Goal: Information Seeking & Learning: Learn about a topic

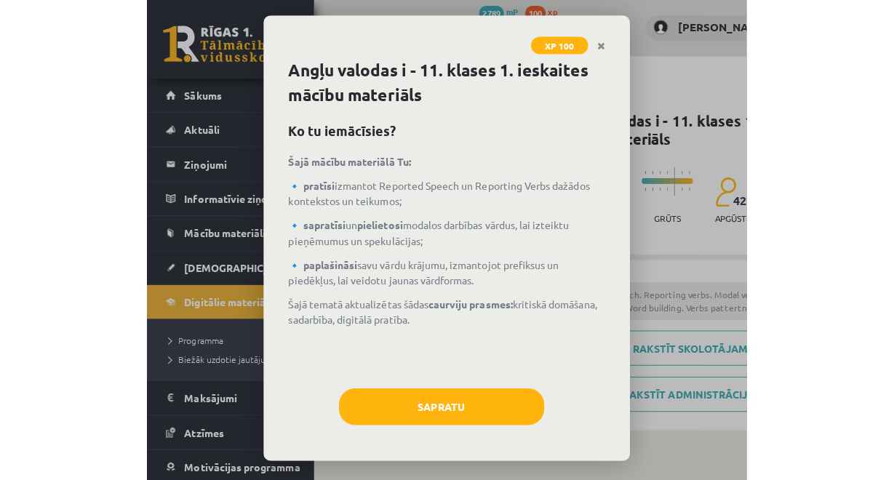
scroll to position [291, 0]
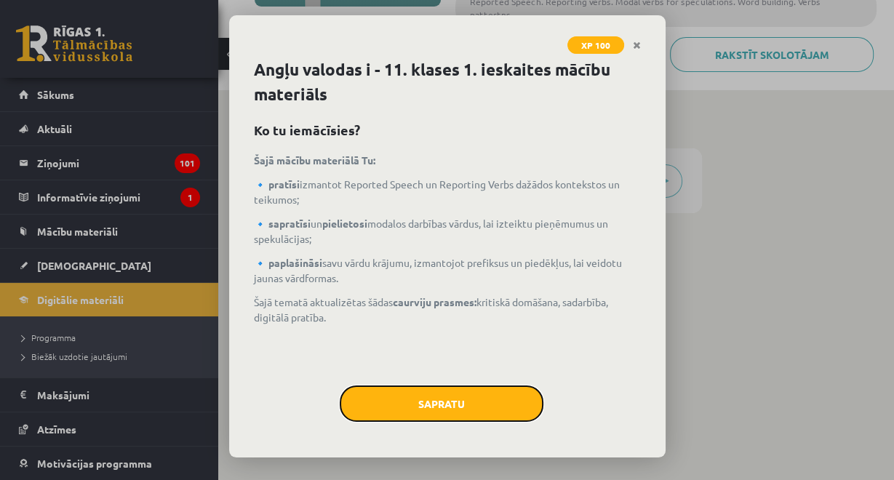
drag, startPoint x: 437, startPoint y: 414, endPoint x: 437, endPoint y: 406, distance: 8.0
click at [437, 413] on button "Sapratu" at bounding box center [442, 404] width 204 height 36
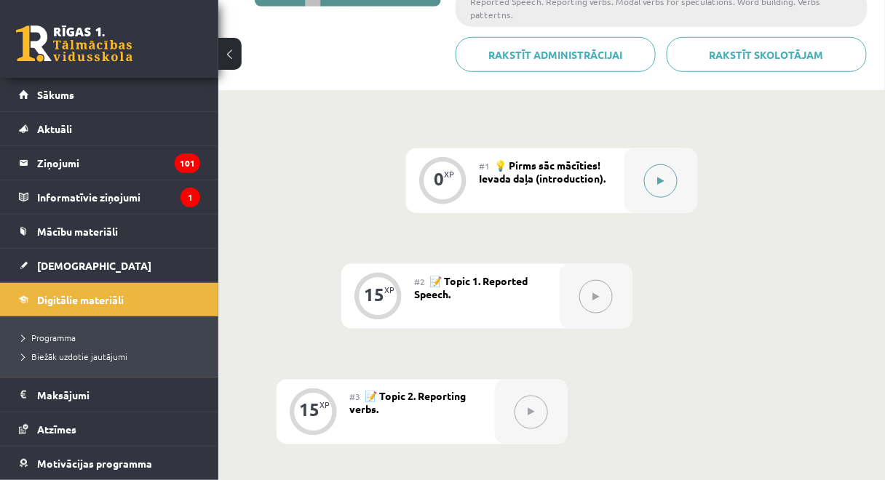
click at [594, 167] on button at bounding box center [660, 180] width 33 height 33
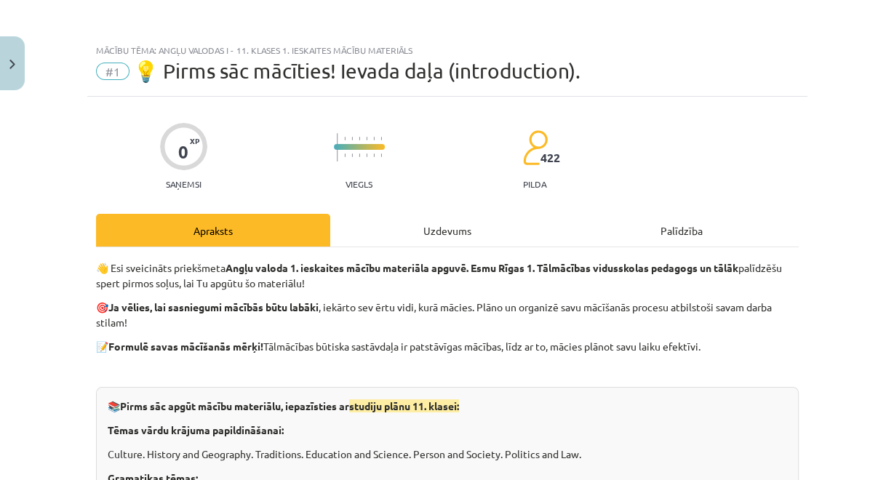
click at [476, 220] on div "Uzdevums" at bounding box center [447, 230] width 234 height 33
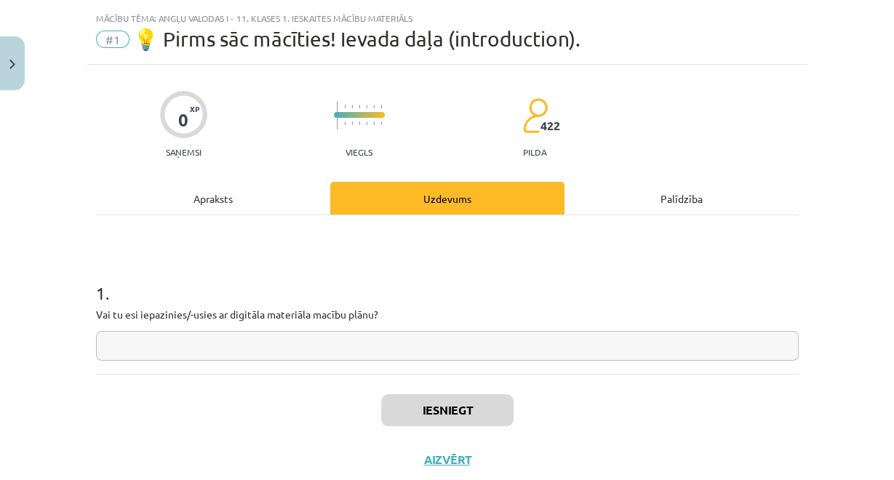
scroll to position [36, 0]
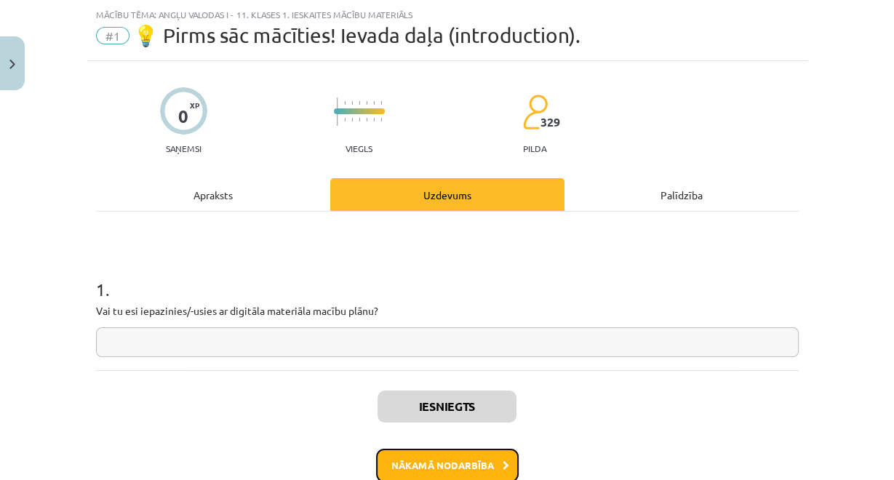
click at [441, 454] on button "Nākamā nodarbība" at bounding box center [447, 465] width 143 height 33
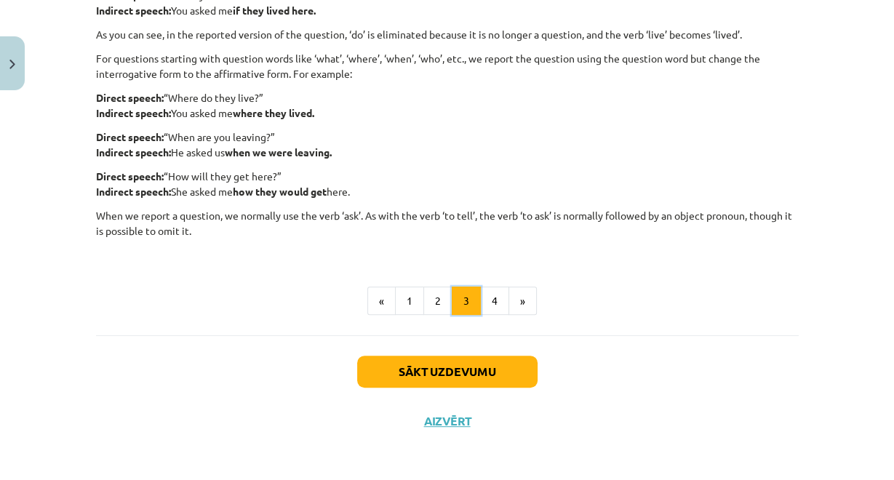
click at [461, 296] on button "3" at bounding box center [466, 301] width 29 height 29
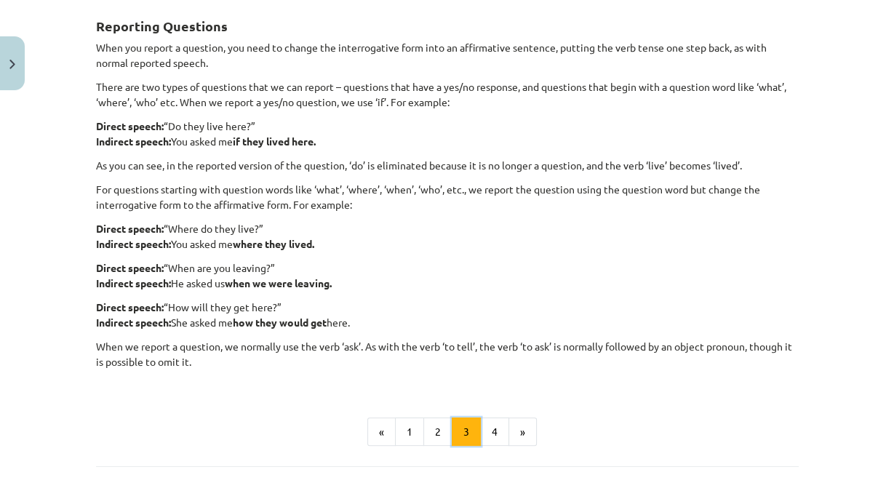
scroll to position [260, 0]
click at [480, 429] on button "4" at bounding box center [494, 432] width 29 height 29
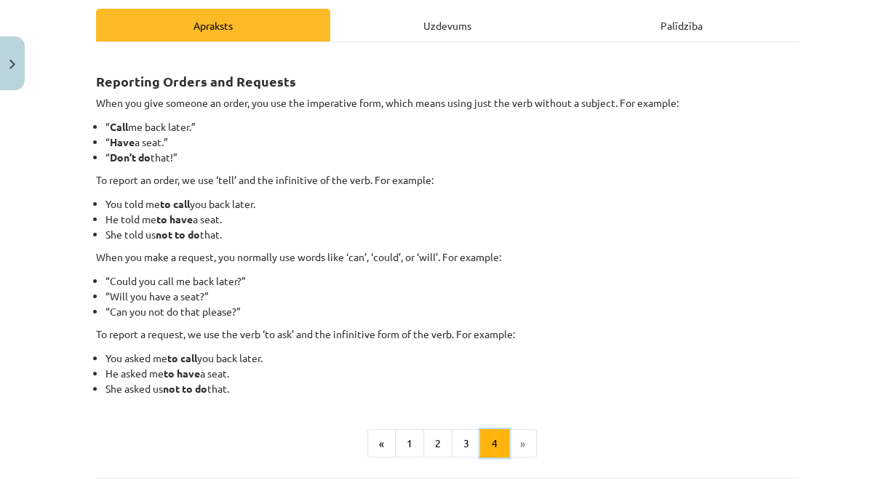
scroll to position [202, 0]
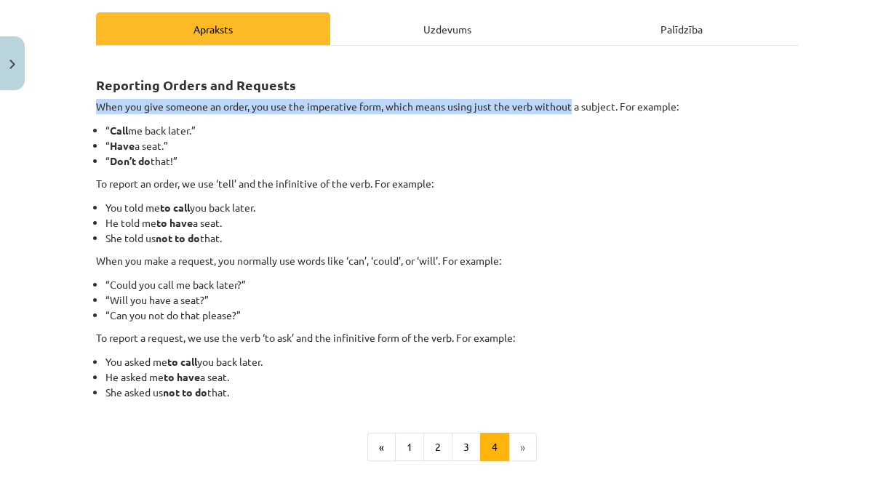
drag, startPoint x: 84, startPoint y: 102, endPoint x: 569, endPoint y: 111, distance: 484.6
click at [569, 111] on div "15 XP Saņemsi Viegls 329 pilda Apraksts Uzdevums Palīdzība Reporting Orders and…" at bounding box center [447, 243] width 720 height 697
drag, startPoint x: 87, startPoint y: 79, endPoint x: 344, endPoint y: 399, distance: 410.9
click at [344, 399] on div "15 XP Saņemsi Viegls 329 pilda Apraksts Uzdevums Palīdzība Reporting Orders and…" at bounding box center [447, 243] width 720 height 697
copy div "Reporting Orders and Requests When you give someone an order, you use the imper…"
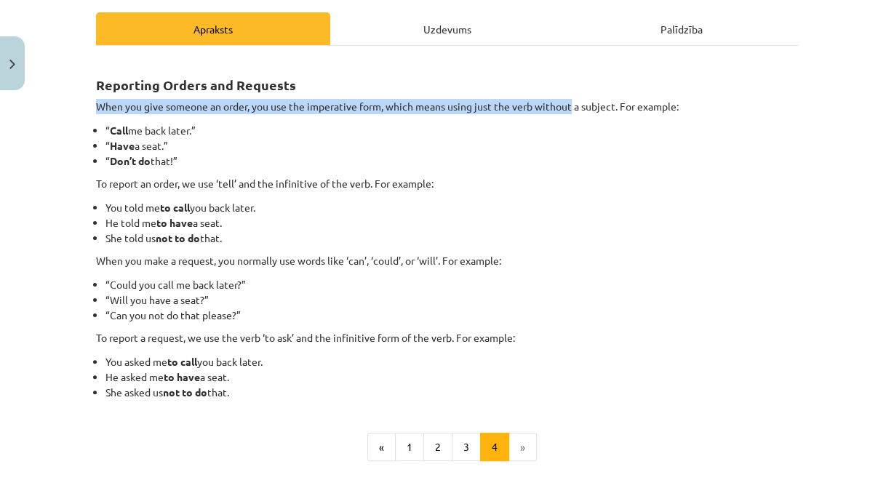
click at [431, 359] on li "You asked me to call you back later." at bounding box center [451, 361] width 693 height 15
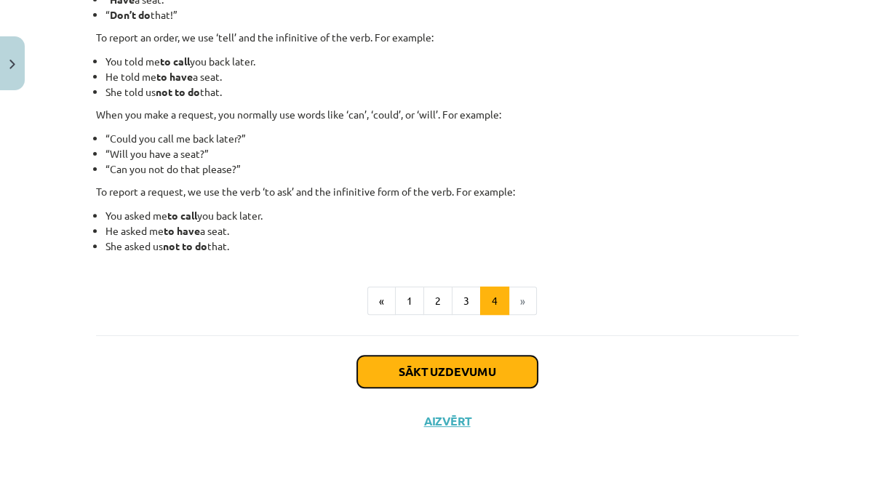
click at [476, 369] on button "Sākt uzdevumu" at bounding box center [447, 372] width 180 height 32
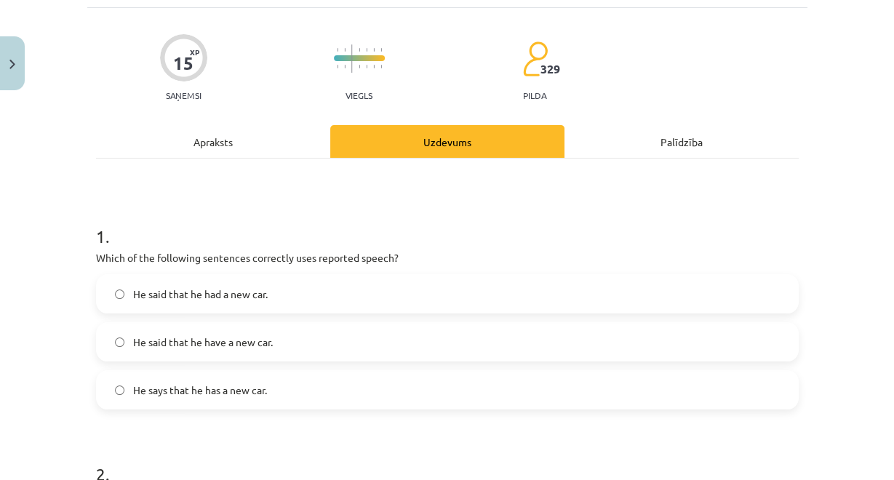
scroll to position [94, 0]
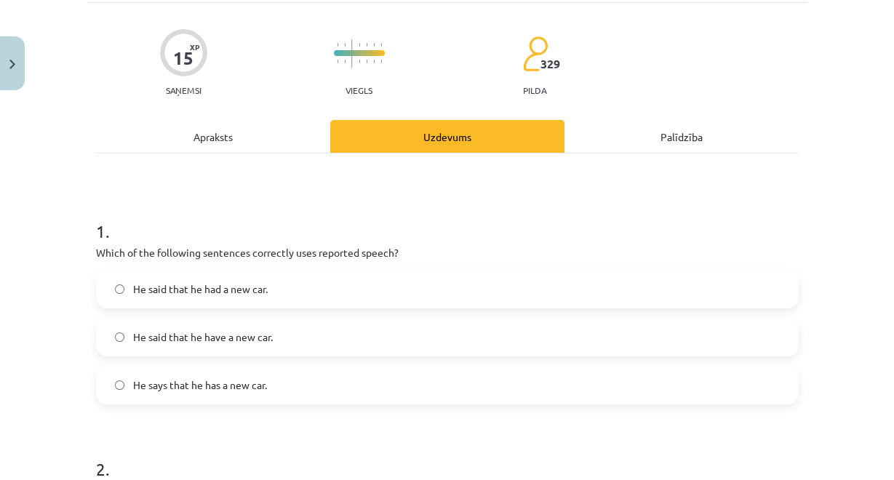
click at [208, 290] on span "He said that he had a new car." at bounding box center [200, 289] width 135 height 15
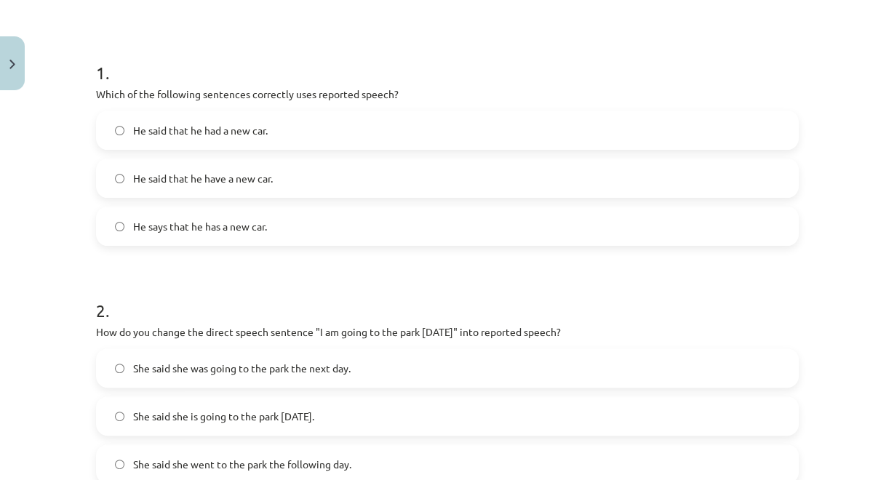
scroll to position [443, 0]
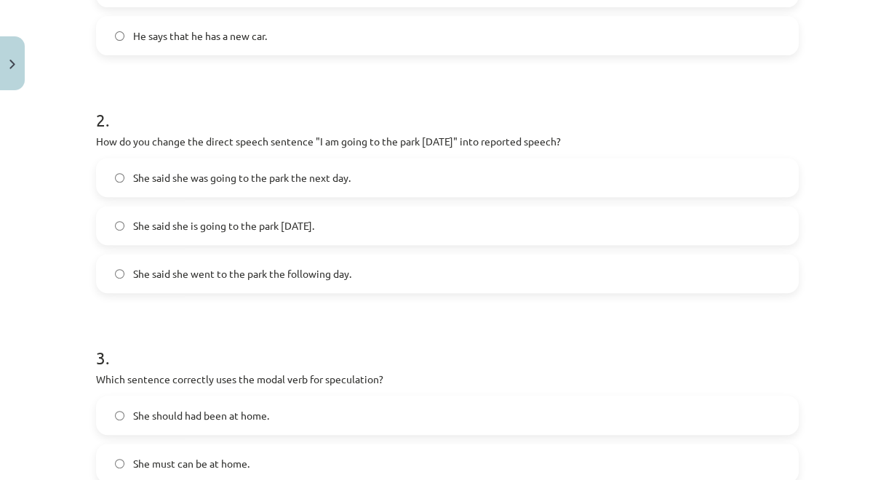
click at [301, 180] on span "She said she was going to the park the next day." at bounding box center [242, 177] width 218 height 15
click at [286, 279] on span "She said she went to the park the following day." at bounding box center [242, 273] width 218 height 15
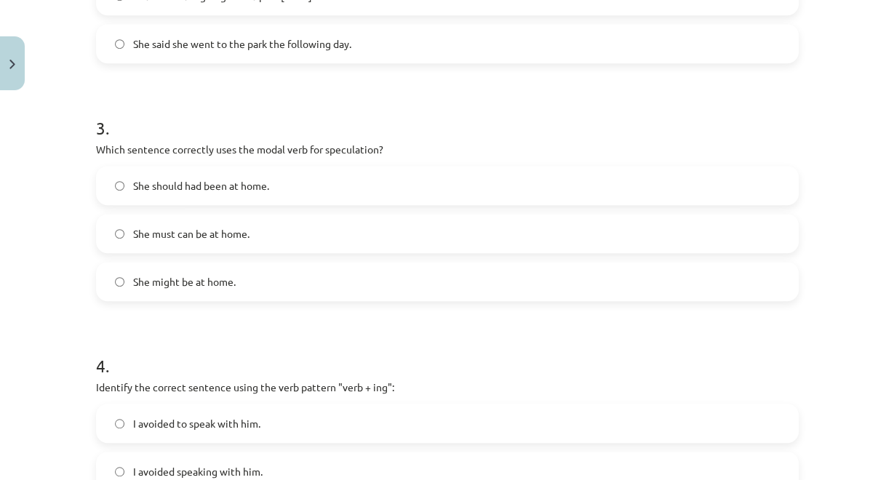
scroll to position [676, 0]
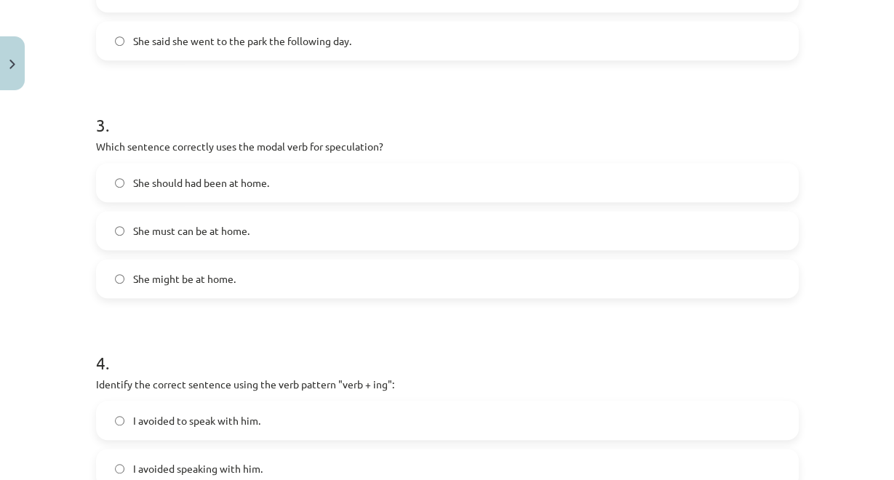
click at [220, 178] on span "She should had been at home." at bounding box center [201, 182] width 136 height 15
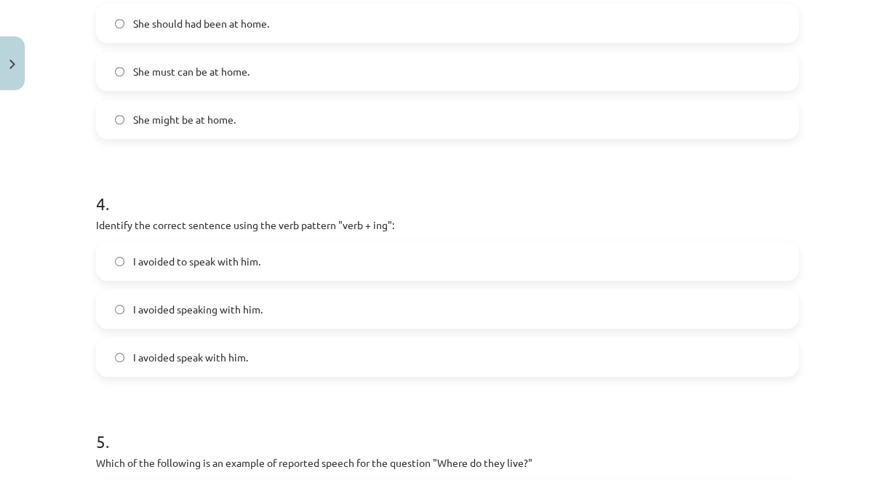
scroll to position [909, 0]
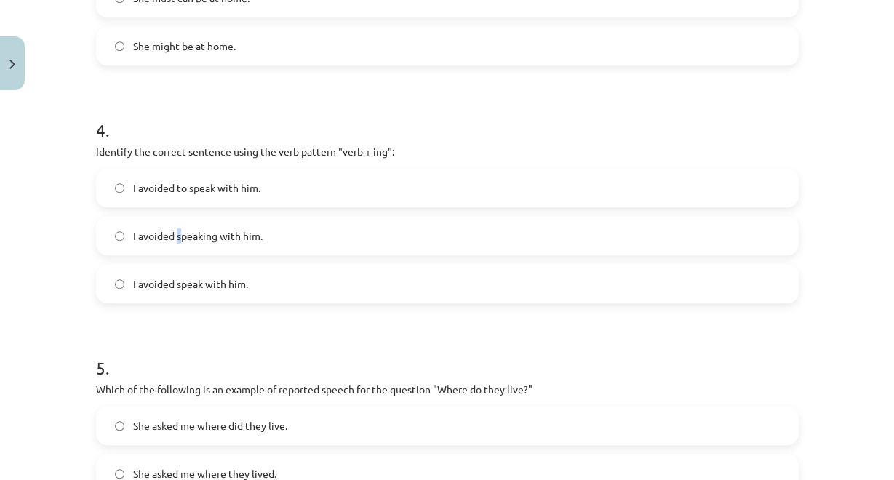
click at [175, 233] on span "I avoided speaking with him." at bounding box center [197, 235] width 129 height 15
click at [190, 234] on span "I avoided speaking with him." at bounding box center [197, 235] width 129 height 15
drag, startPoint x: 135, startPoint y: 279, endPoint x: 167, endPoint y: 286, distance: 32.7
click at [167, 286] on span "I avoided speak with him." at bounding box center [190, 283] width 115 height 15
copy span "avoided"
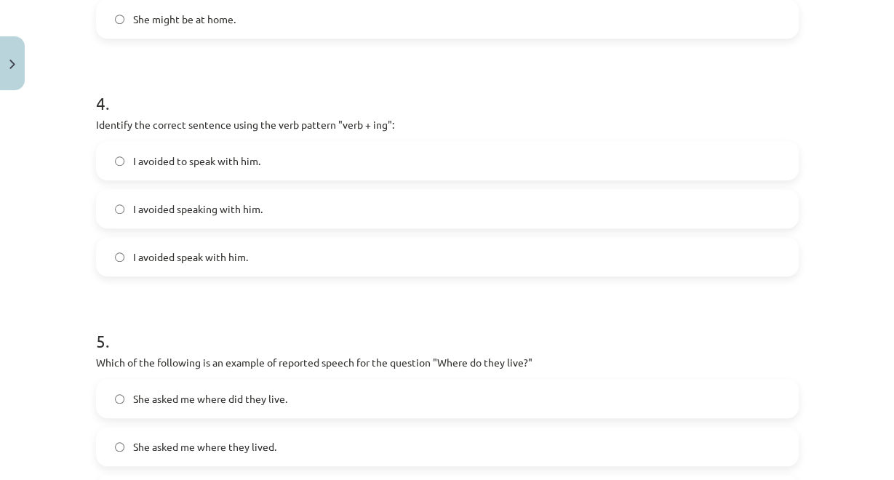
scroll to position [1083, 0]
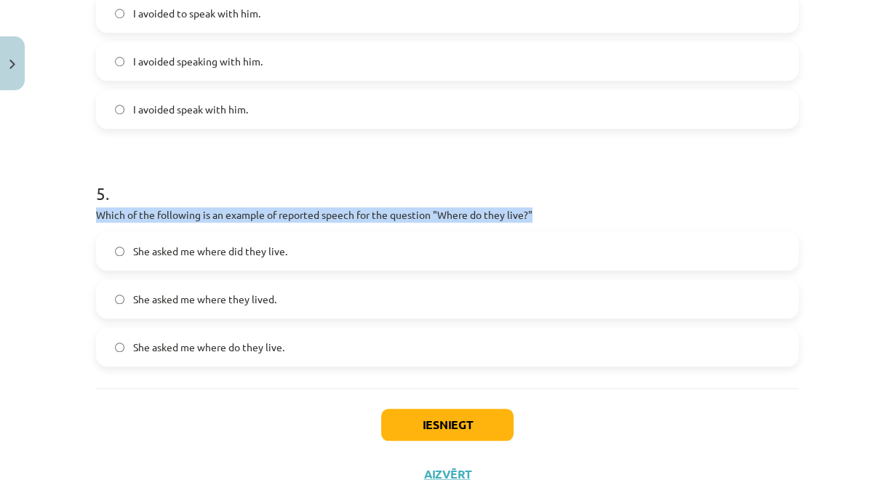
drag, startPoint x: 89, startPoint y: 211, endPoint x: 555, endPoint y: 212, distance: 465.6
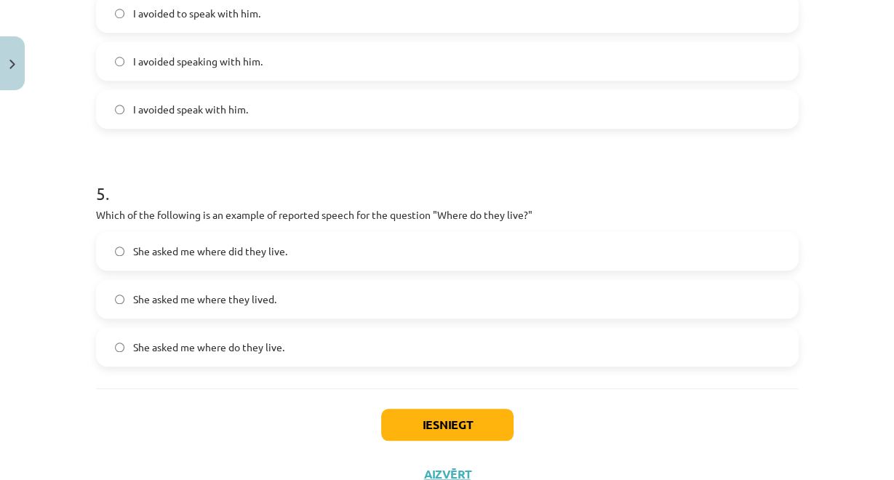
click at [275, 255] on span "She asked me where did they live." at bounding box center [210, 251] width 154 height 15
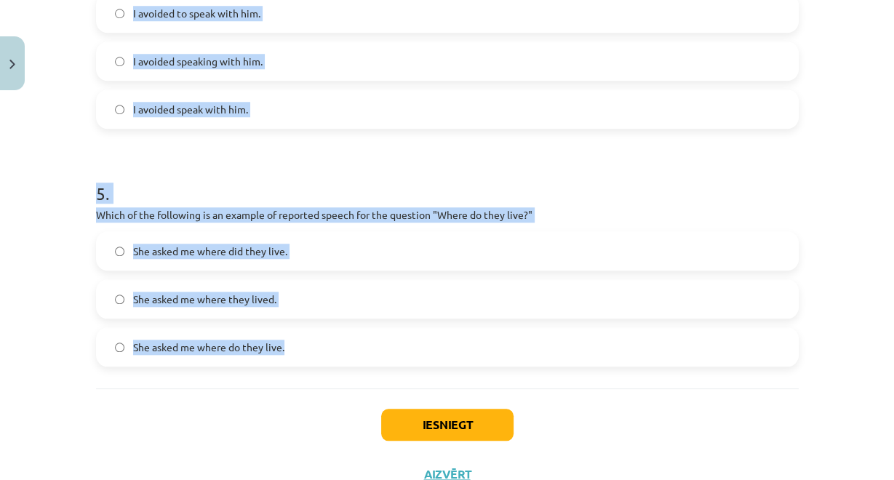
drag, startPoint x: 129, startPoint y: 233, endPoint x: 291, endPoint y: 332, distance: 189.8
copy form "1 . Which of the following sentences correctly uses reported speech? He said th…"
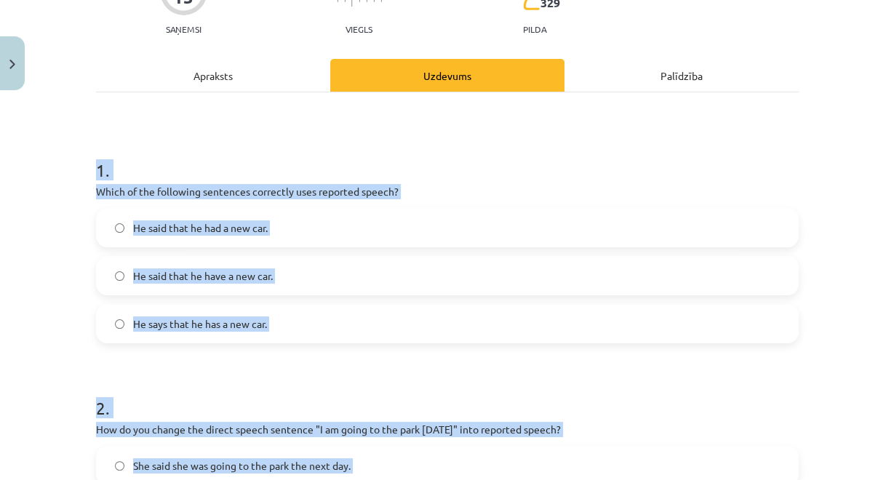
scroll to position [210, 0]
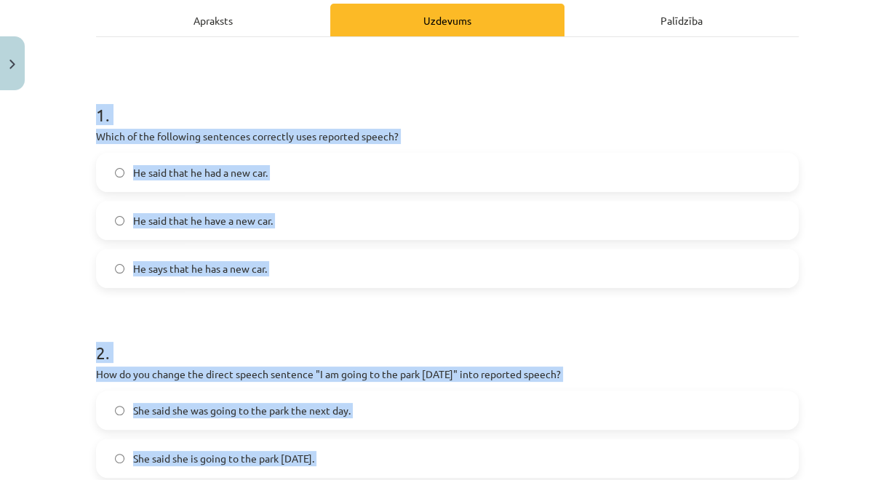
click at [258, 338] on h1 "2 ." at bounding box center [447, 339] width 703 height 45
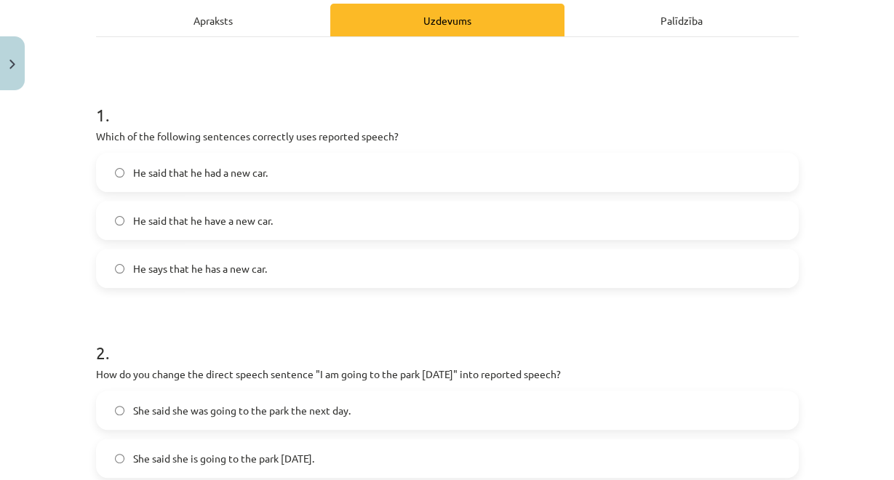
drag, startPoint x: 275, startPoint y: 1, endPoint x: 282, endPoint y: 30, distance: 29.3
click at [218, 21] on div "Apraksts" at bounding box center [213, 20] width 234 height 33
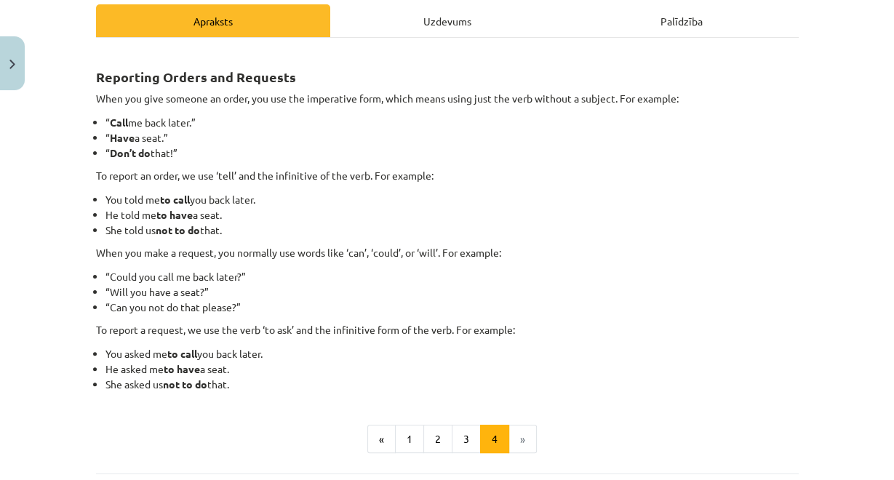
scroll to position [348, 0]
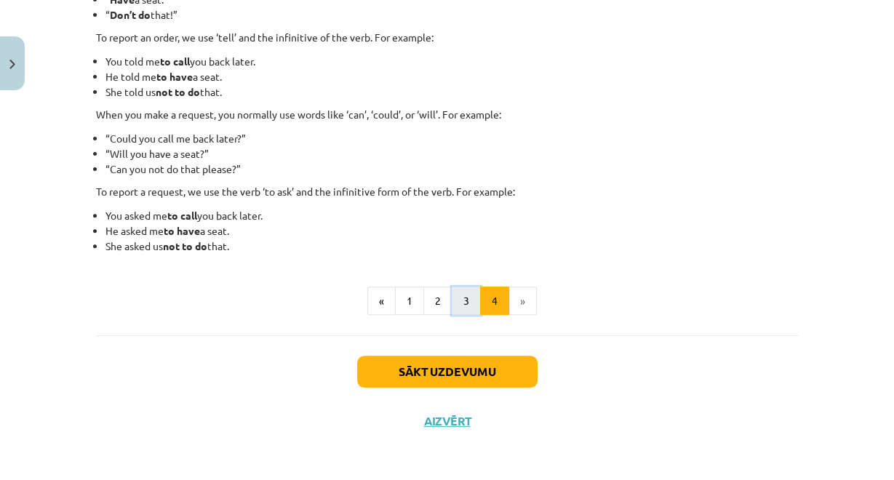
click at [464, 297] on button "3" at bounding box center [466, 301] width 29 height 29
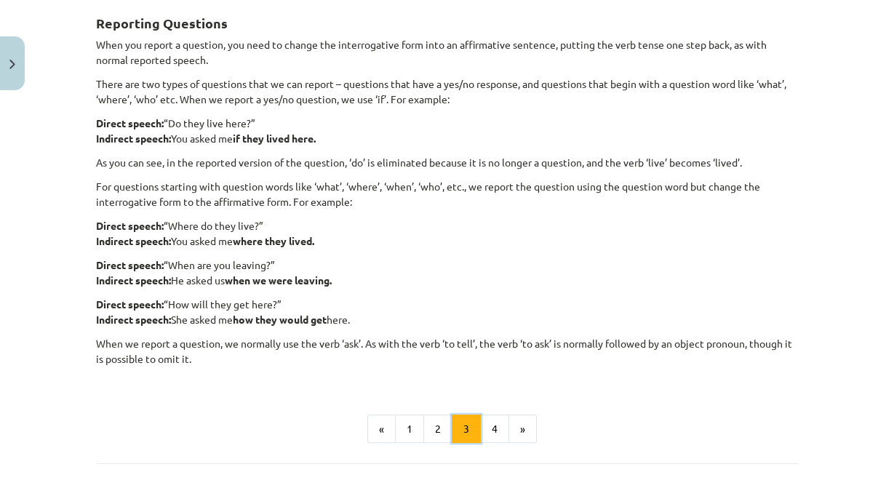
scroll to position [260, 0]
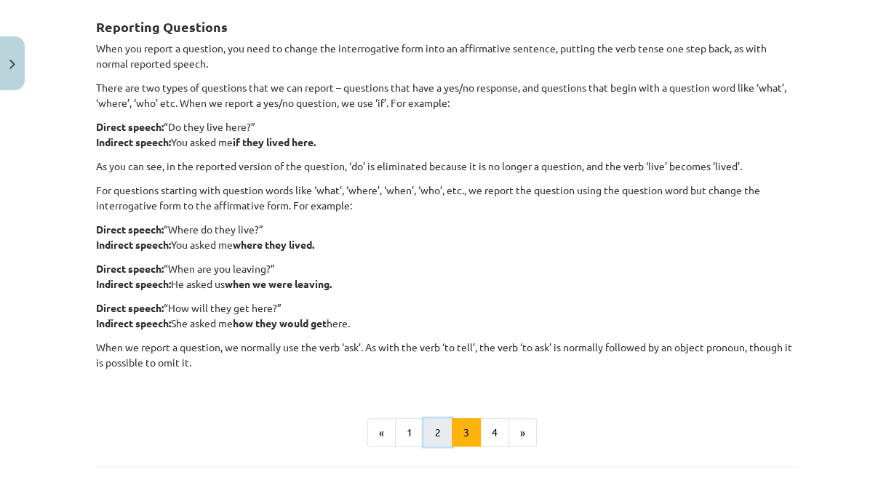
click at [442, 427] on button "2" at bounding box center [437, 432] width 29 height 29
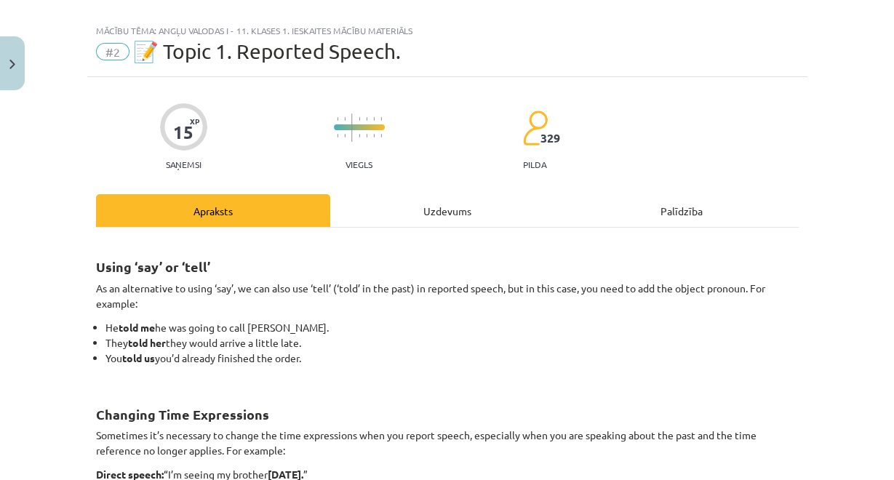
scroll to position [0, 0]
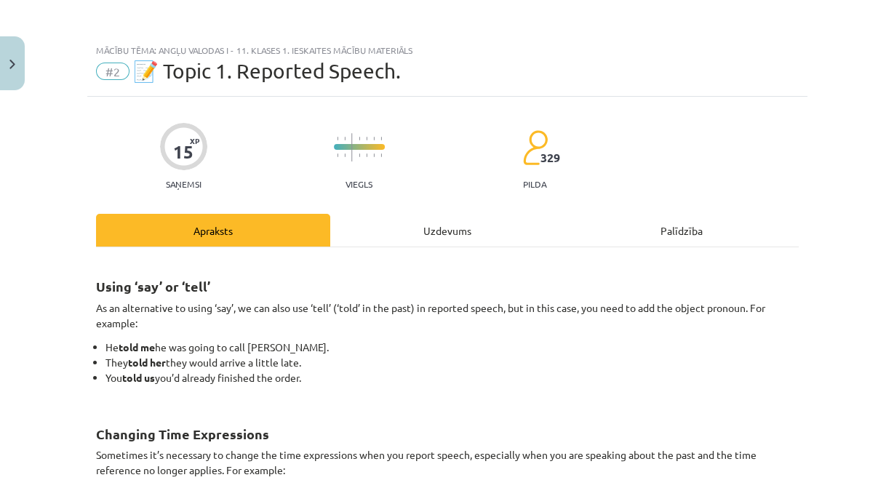
click at [407, 226] on div "Uzdevums" at bounding box center [447, 230] width 234 height 33
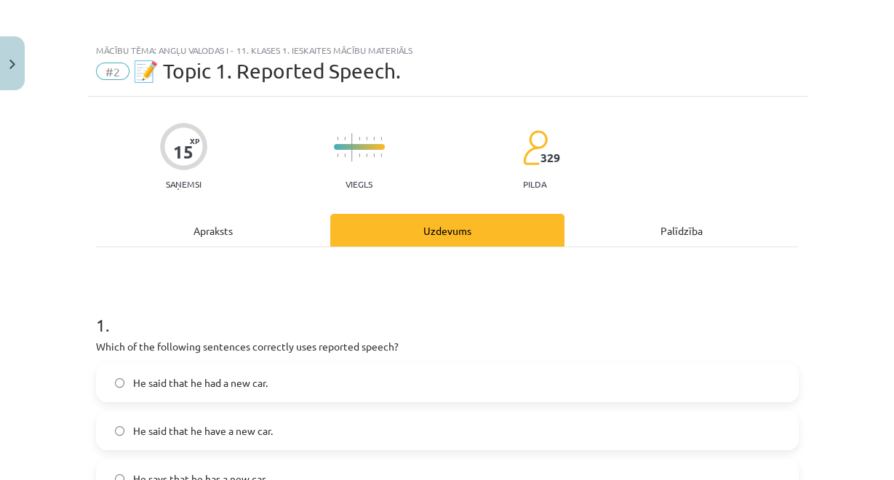
click at [233, 234] on div "Apraksts" at bounding box center [213, 230] width 234 height 33
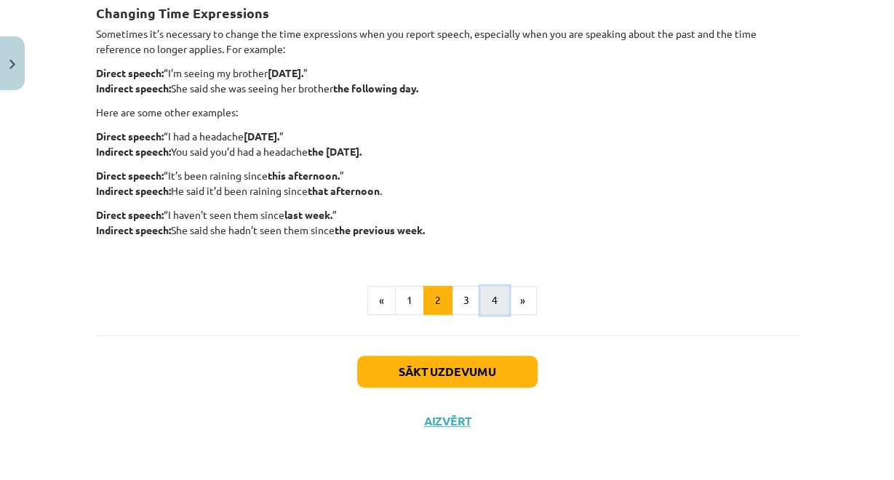
click at [495, 302] on button "4" at bounding box center [494, 300] width 29 height 29
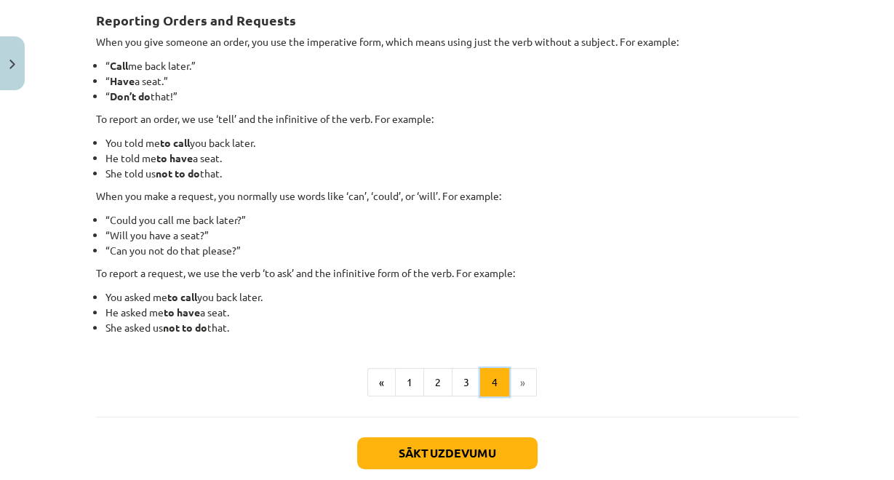
scroll to position [260, 0]
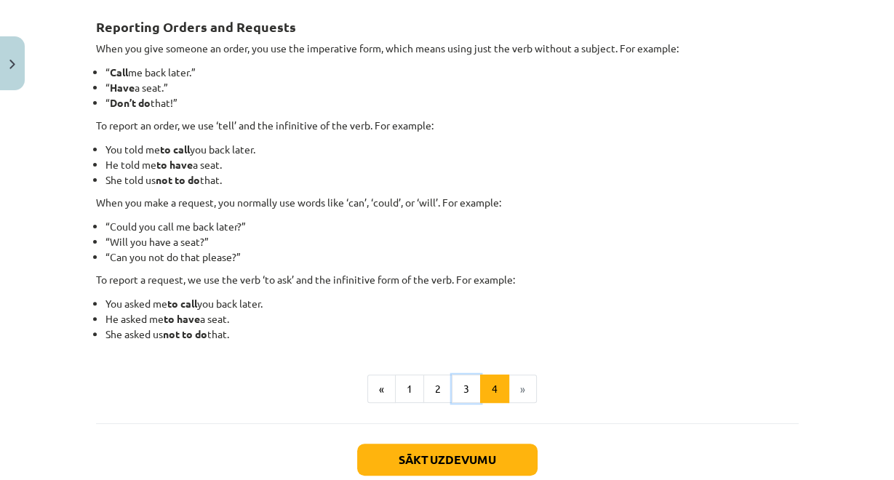
click at [456, 391] on button "3" at bounding box center [466, 389] width 29 height 29
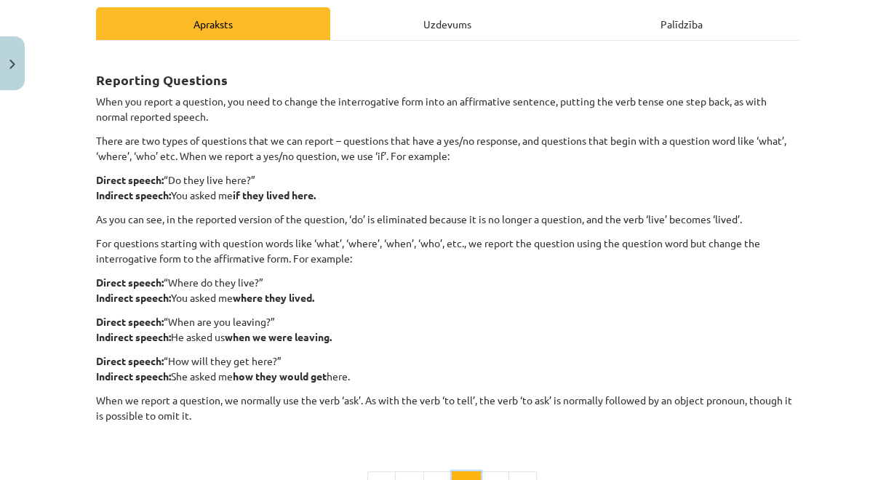
scroll to position [202, 0]
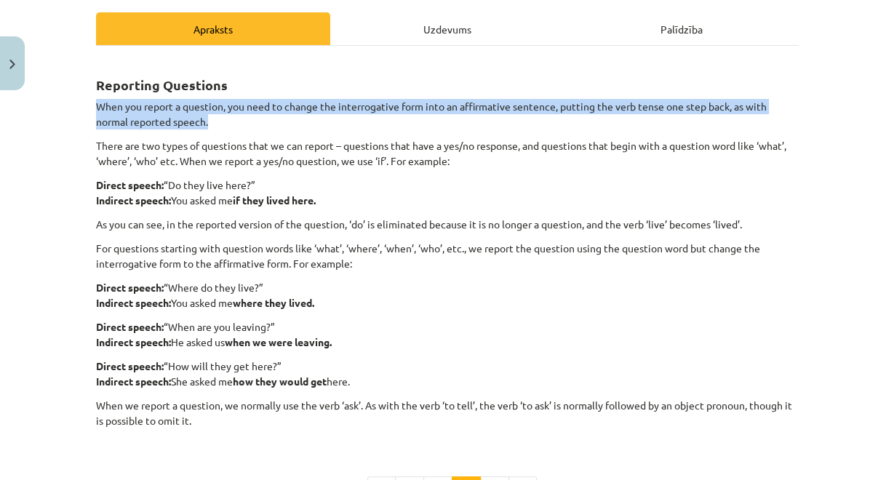
drag, startPoint x: 80, startPoint y: 105, endPoint x: 205, endPoint y: 132, distance: 128.2
click at [222, 125] on div "Mācību tēma: Angļu valodas i - 11. klases 1. ieskaites mācību materiāls #2 📝 To…" at bounding box center [447, 240] width 894 height 480
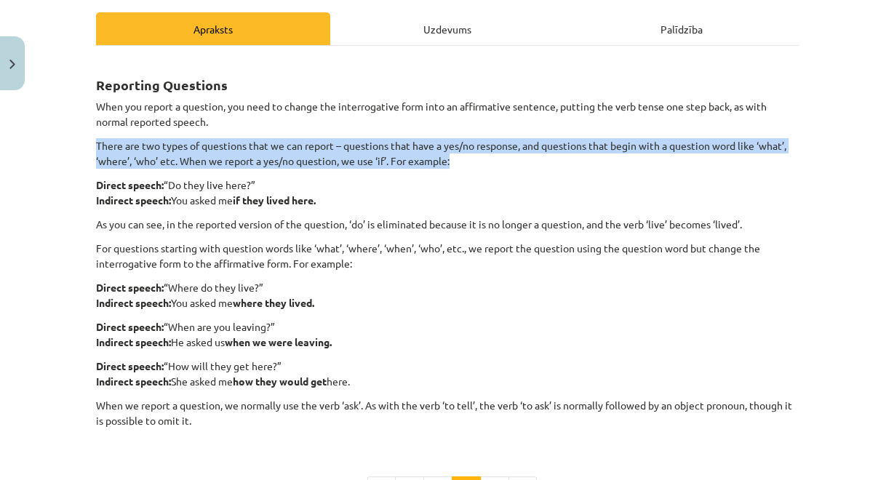
drag, startPoint x: 87, startPoint y: 146, endPoint x: 452, endPoint y: 167, distance: 365.1
click at [452, 167] on div "15 XP Saņemsi Viegls 329 pilda Apraksts Uzdevums Palīdzība Reporting Questions …" at bounding box center [447, 265] width 720 height 741
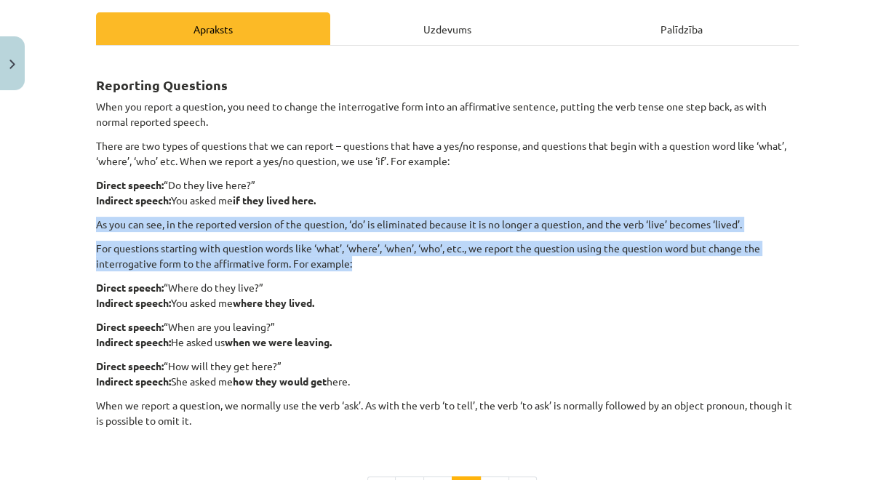
drag, startPoint x: 64, startPoint y: 221, endPoint x: 381, endPoint y: 258, distance: 319.3
click at [381, 258] on div "Mācību tēma: Angļu valodas i - 11. klases 1. ieskaites mācību materiāls #2 📝 To…" at bounding box center [447, 240] width 894 height 480
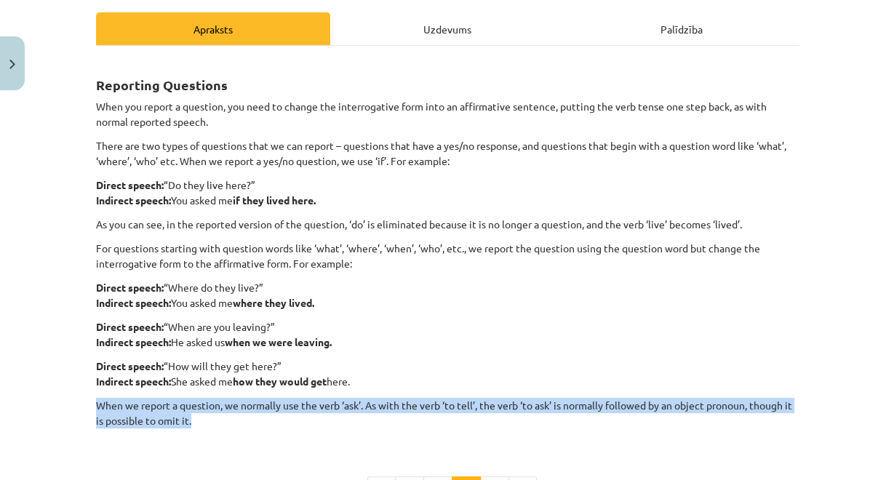
drag, startPoint x: 72, startPoint y: 404, endPoint x: 826, endPoint y: 418, distance: 754.6
click at [594, 417] on div "Mācību tēma: Angļu valodas i - 11. klases 1. ieskaites mācību materiāls #2 📝 To…" at bounding box center [447, 240] width 894 height 480
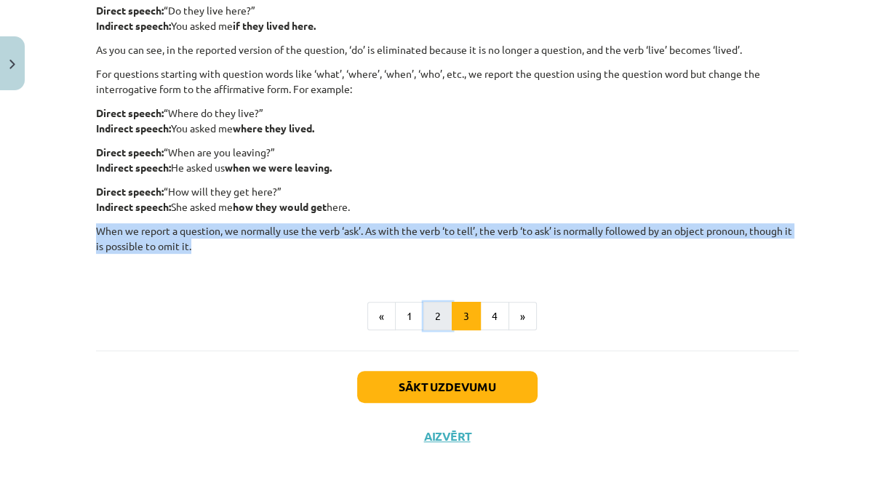
click at [438, 308] on button "2" at bounding box center [437, 316] width 29 height 29
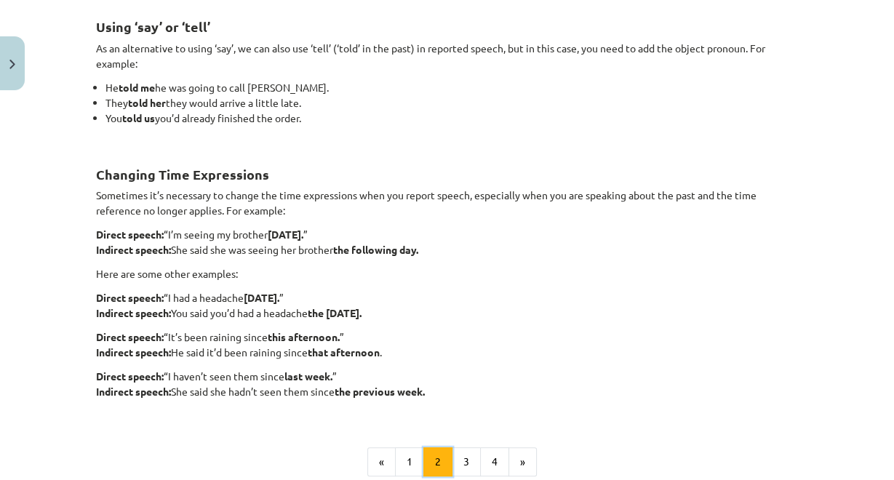
scroll to position [260, 0]
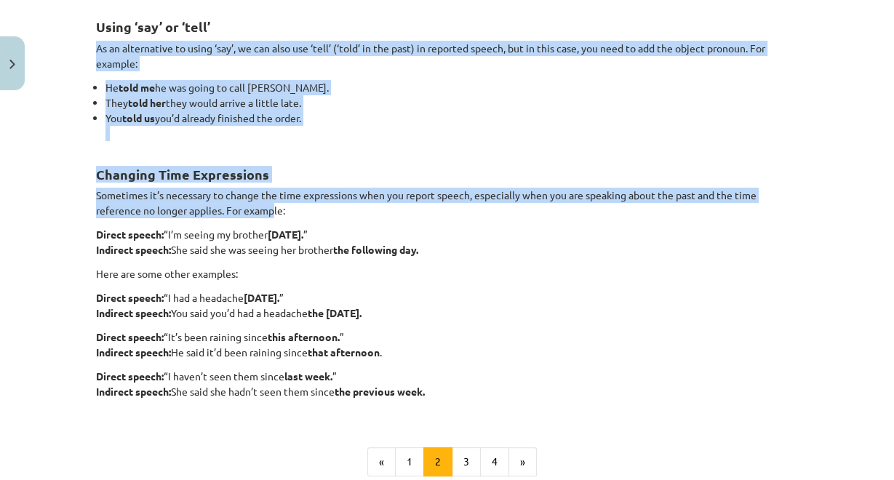
drag, startPoint x: 87, startPoint y: 47, endPoint x: 270, endPoint y: 207, distance: 243.4
click at [270, 207] on div "15 XP Saņemsi Viegls 329 pilda Apraksts Uzdevums Palīdzība Using ‘say’ or ‘tell…" at bounding box center [447, 222] width 720 height 770
drag, startPoint x: 119, startPoint y: 236, endPoint x: 316, endPoint y: 228, distance: 197.4
click at [322, 229] on p "Direct speech: “I’m seeing my brother [DATE]. ” Indirect speech: She said she w…" at bounding box center [447, 242] width 703 height 31
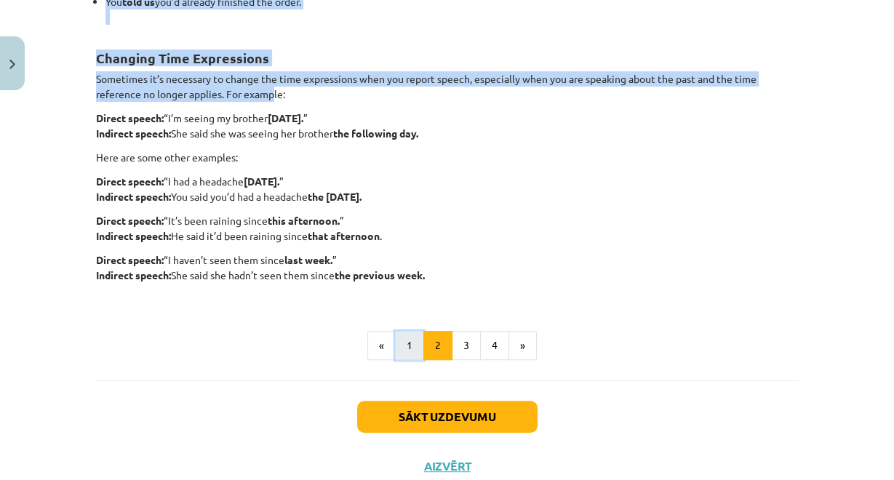
click at [401, 341] on button "1" at bounding box center [409, 345] width 29 height 29
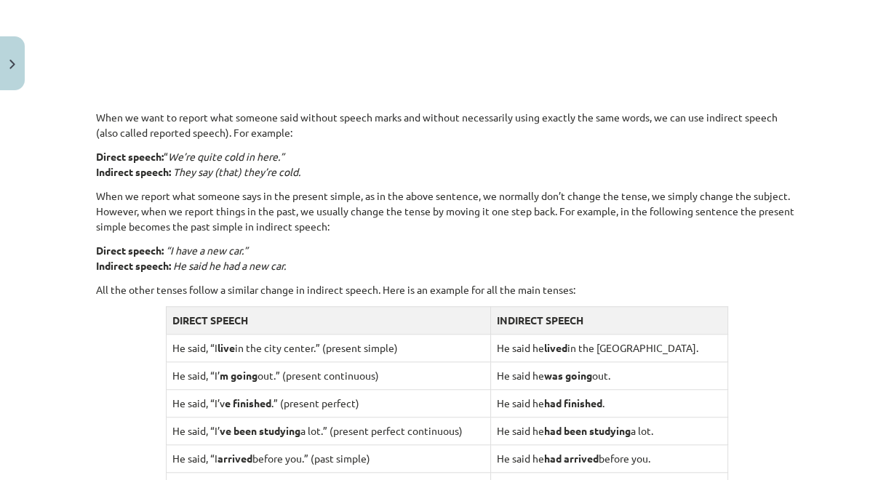
scroll to position [958, 0]
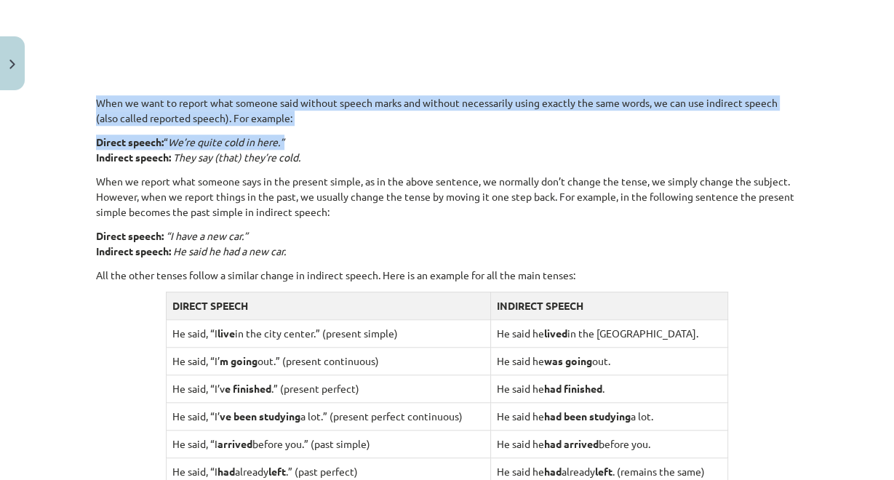
drag, startPoint x: 83, startPoint y: 96, endPoint x: 323, endPoint y: 125, distance: 241.8
click at [322, 125] on div "15 XP Saņemsi Viegls 329 pilda Apraksts Uzdevums Palīdzība Reported Speech 🎥 Wa…" at bounding box center [447, 55] width 720 height 1833
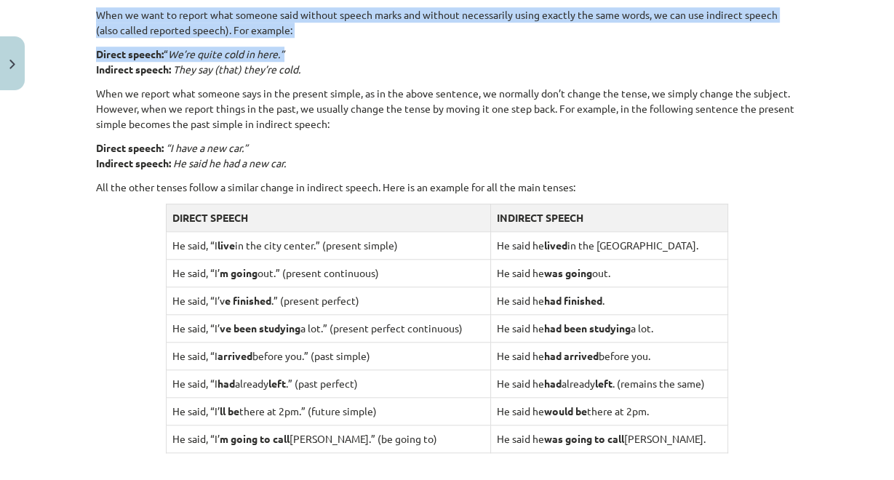
scroll to position [1075, 0]
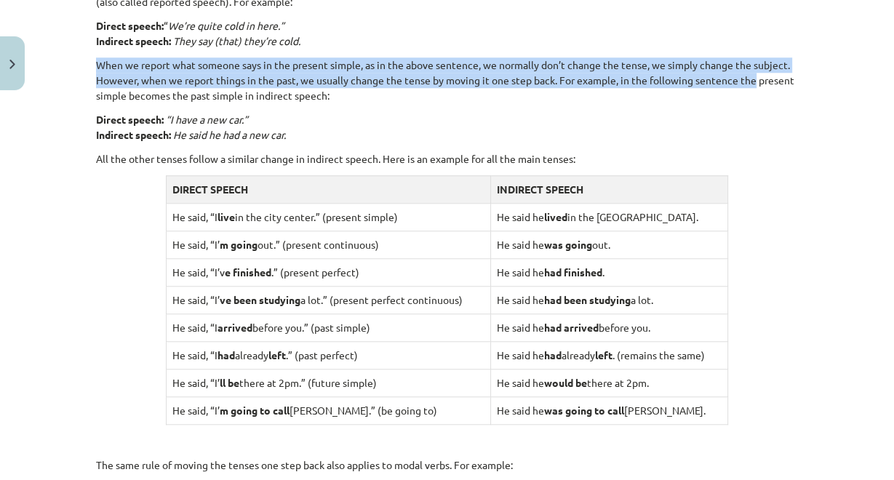
drag, startPoint x: 109, startPoint y: 58, endPoint x: 753, endPoint y: 79, distance: 644.2
click at [594, 79] on p "When we report what someone says in the present simple, as in the above sentenc…" at bounding box center [447, 80] width 703 height 46
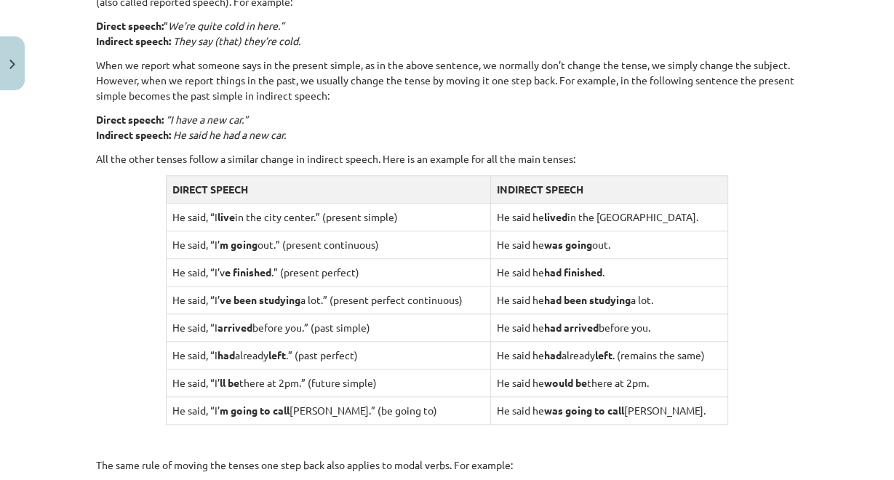
click at [398, 118] on p "Direct speech: “I have a new car.” Indirect speech: He said he had a new car." at bounding box center [447, 127] width 703 height 31
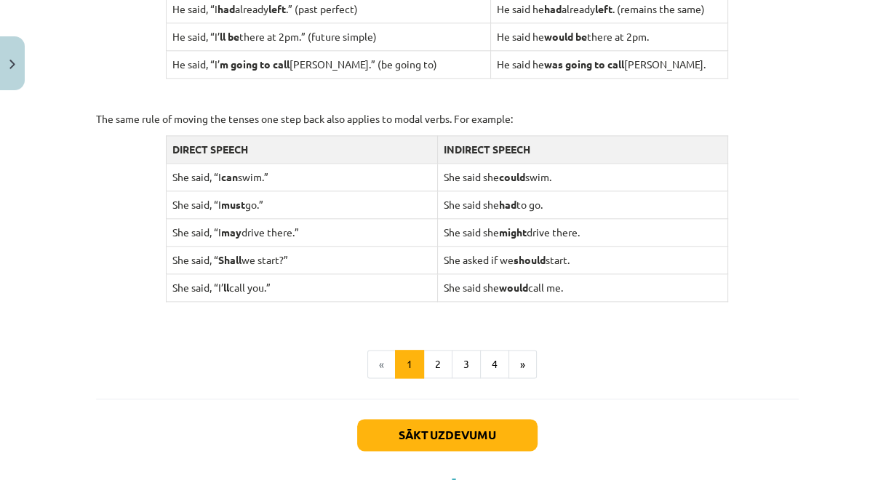
scroll to position [1424, 0]
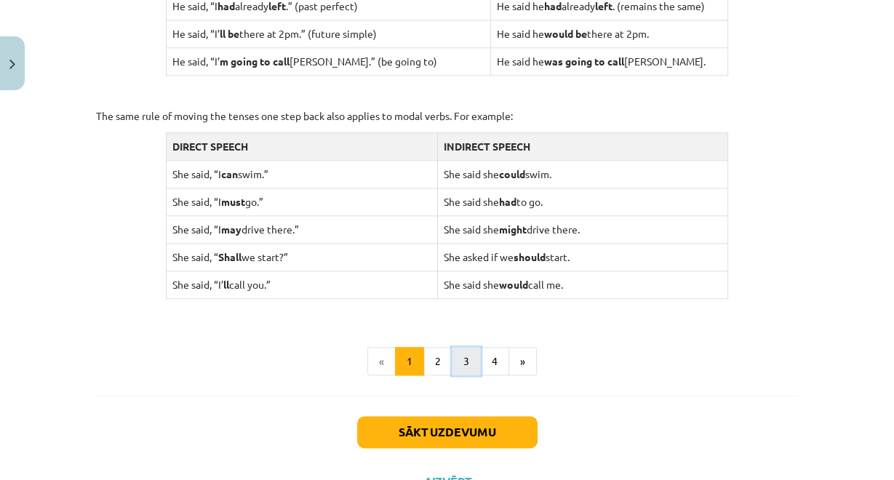
click at [455, 347] on button "3" at bounding box center [466, 361] width 29 height 29
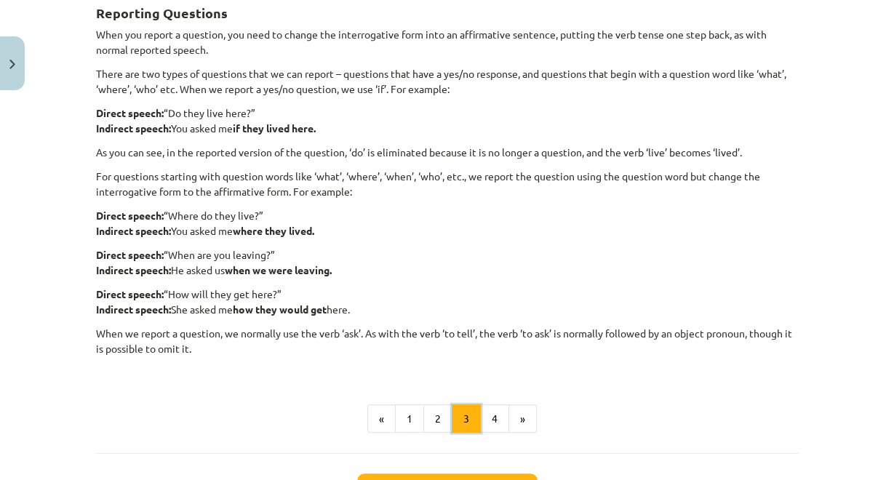
scroll to position [260, 0]
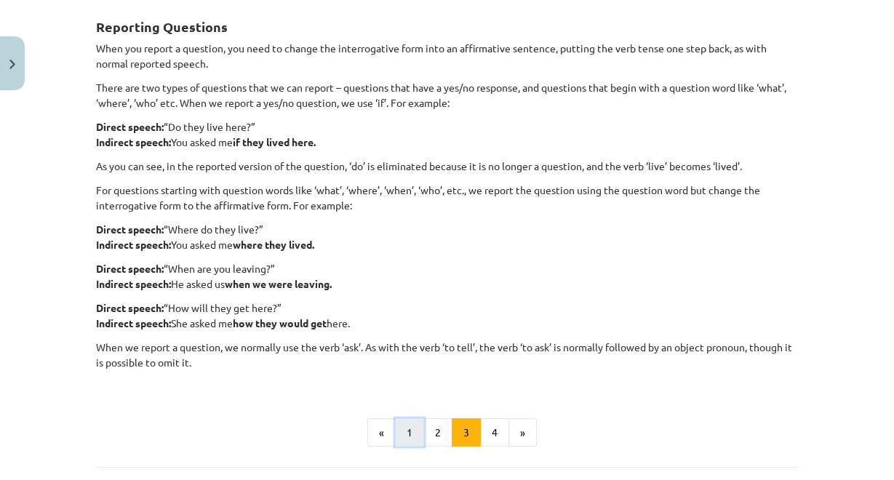
click at [405, 422] on button "1" at bounding box center [409, 432] width 29 height 29
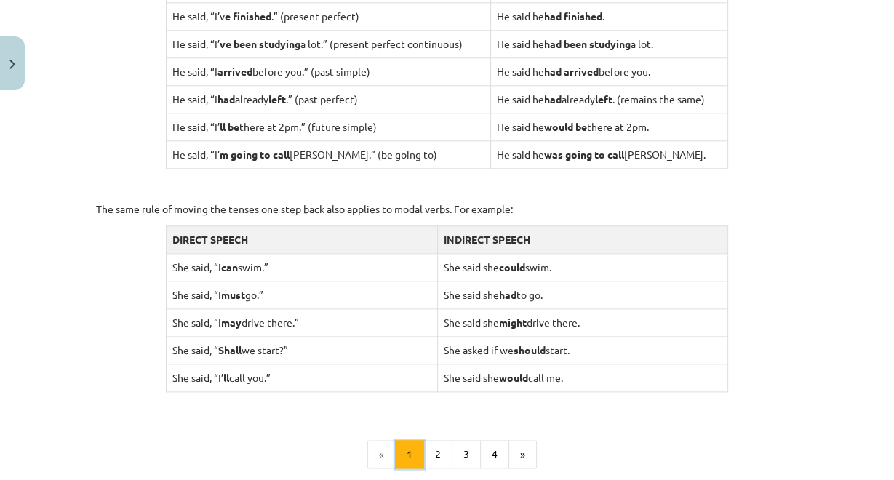
scroll to position [1397, 0]
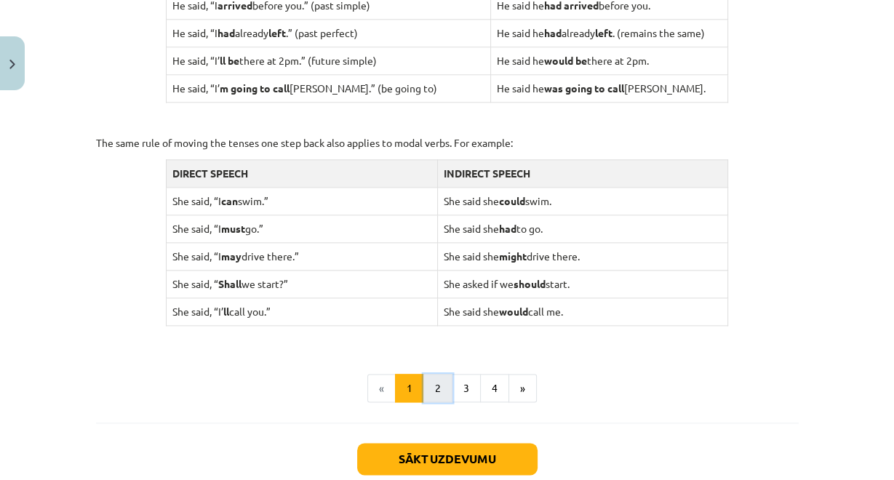
click at [429, 382] on button "2" at bounding box center [437, 388] width 29 height 29
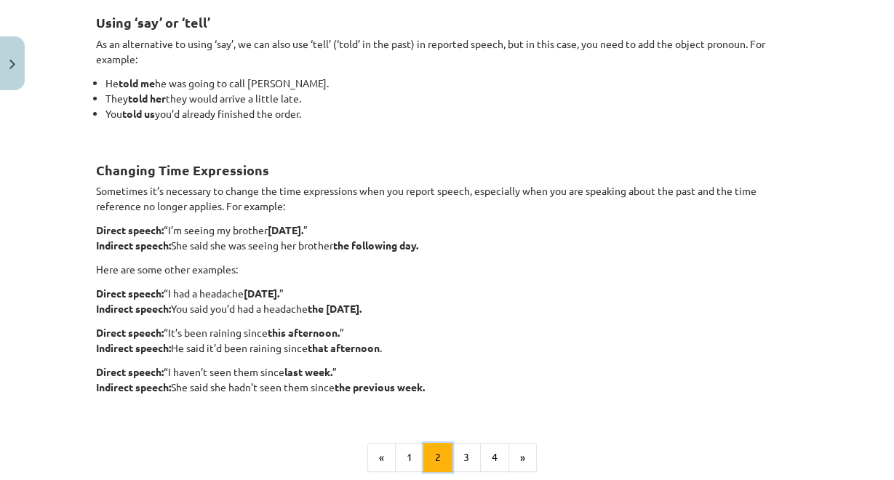
scroll to position [260, 0]
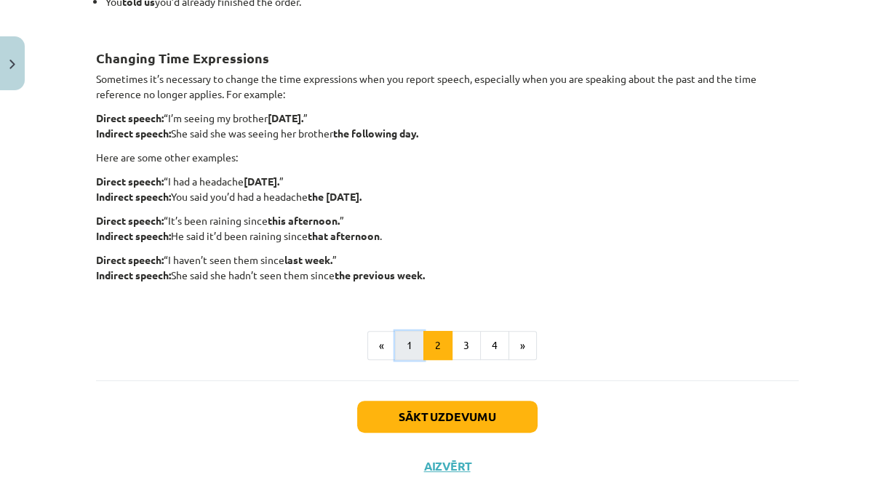
click at [400, 356] on button "1" at bounding box center [409, 345] width 29 height 29
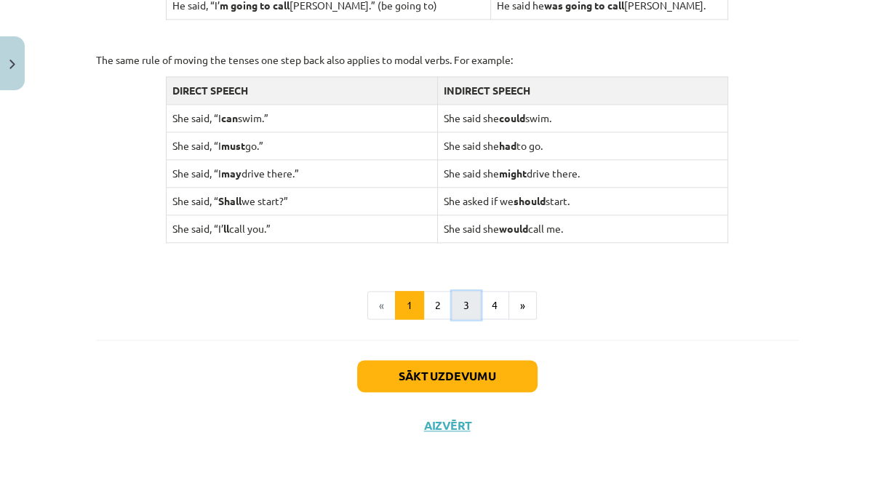
click at [458, 300] on button "3" at bounding box center [466, 305] width 29 height 29
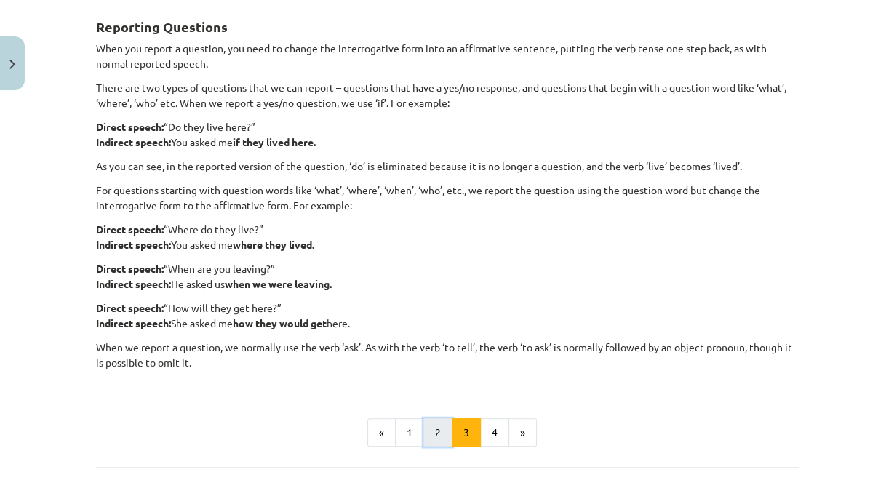
click at [426, 425] on button "2" at bounding box center [437, 432] width 29 height 29
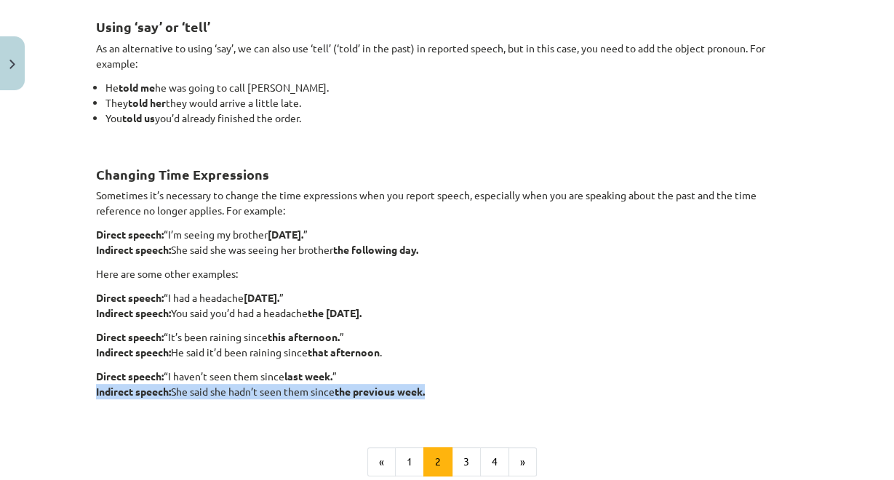
drag, startPoint x: 437, startPoint y: 394, endPoint x: 73, endPoint y: 387, distance: 363.8
click at [73, 387] on div "Mācību tēma: Angļu valodas i - 11. klases 1. ieskaites mācību materiāls #2 📝 To…" at bounding box center [447, 240] width 894 height 480
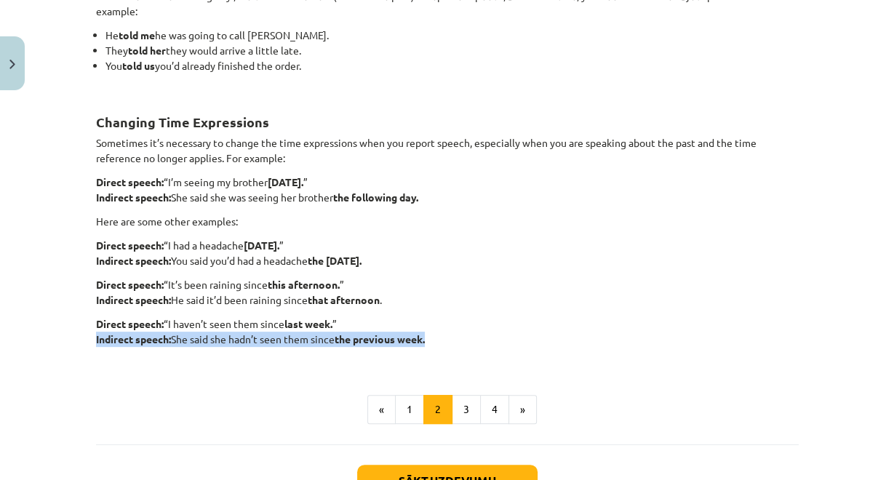
scroll to position [318, 0]
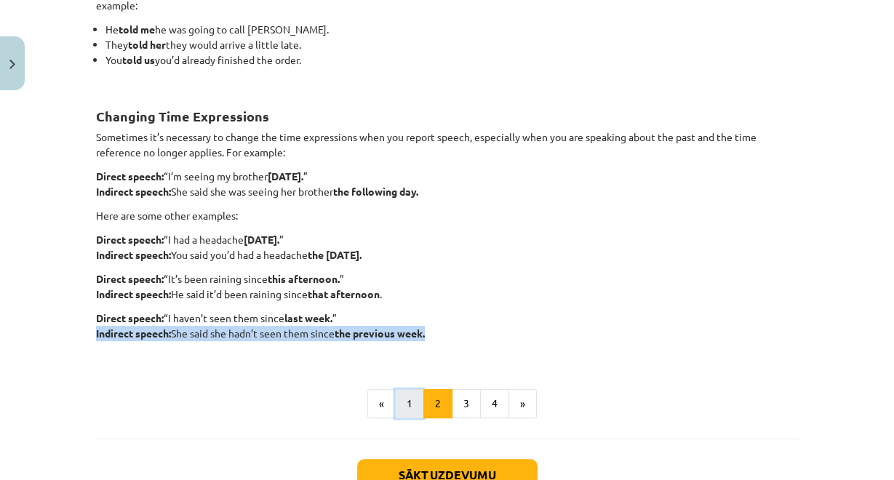
click at [405, 412] on button "1" at bounding box center [409, 403] width 29 height 29
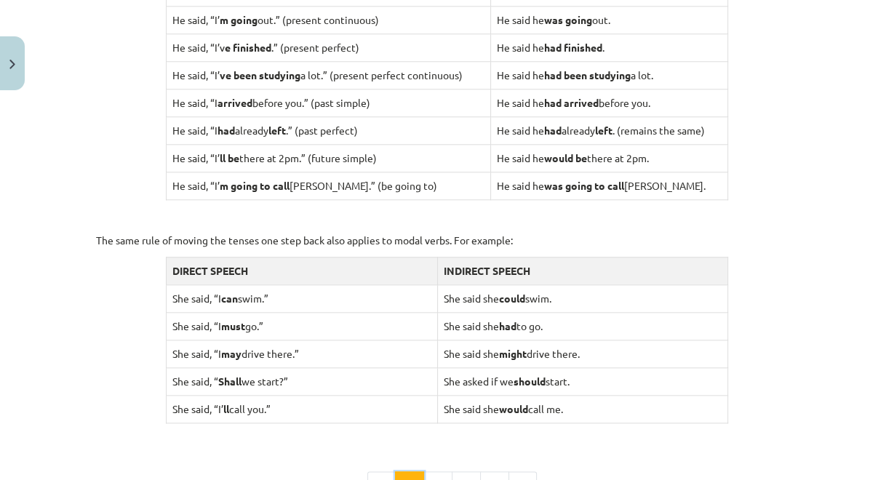
scroll to position [1307, 0]
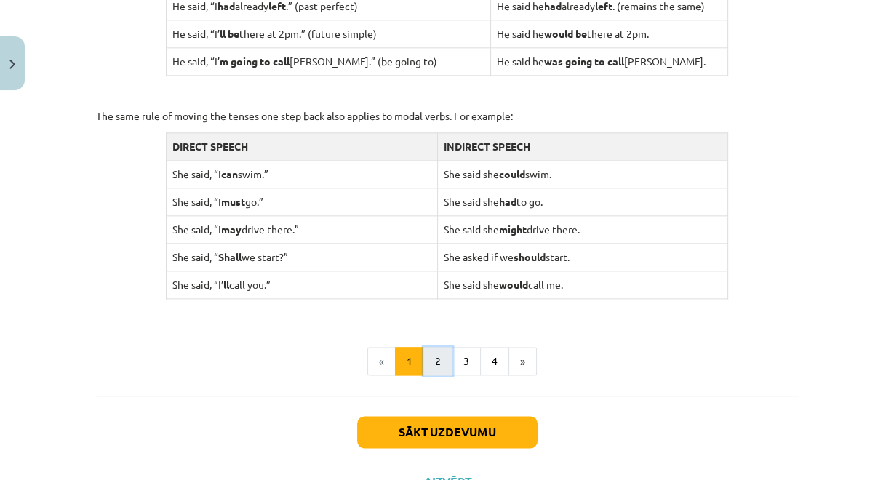
click at [438, 350] on button "2" at bounding box center [437, 361] width 29 height 29
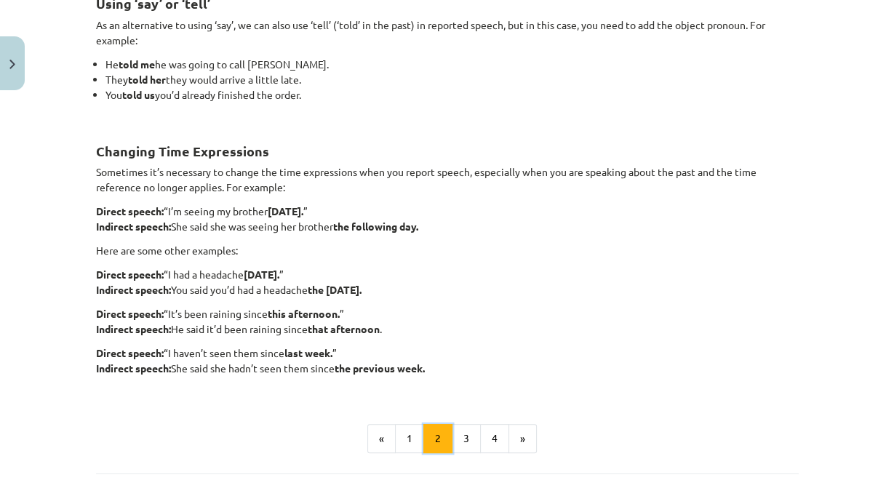
scroll to position [260, 0]
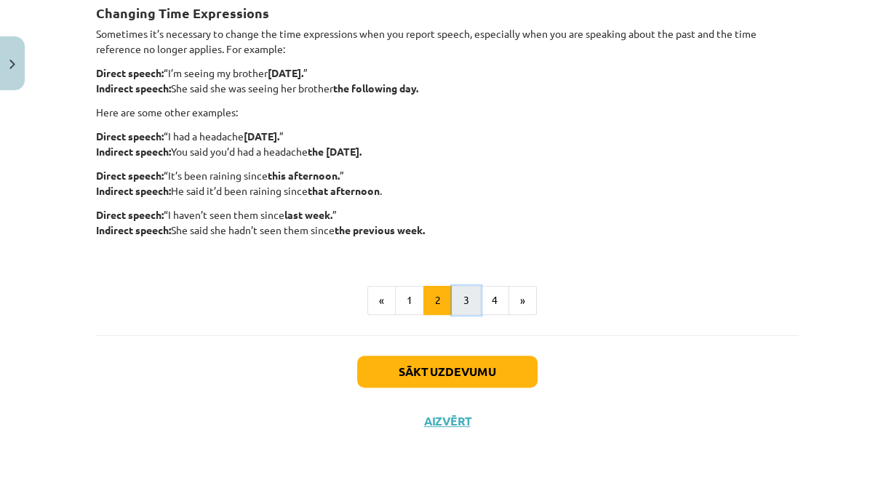
drag, startPoint x: 463, startPoint y: 297, endPoint x: 464, endPoint y: 305, distance: 8.1
click at [464, 305] on button "3" at bounding box center [466, 300] width 29 height 29
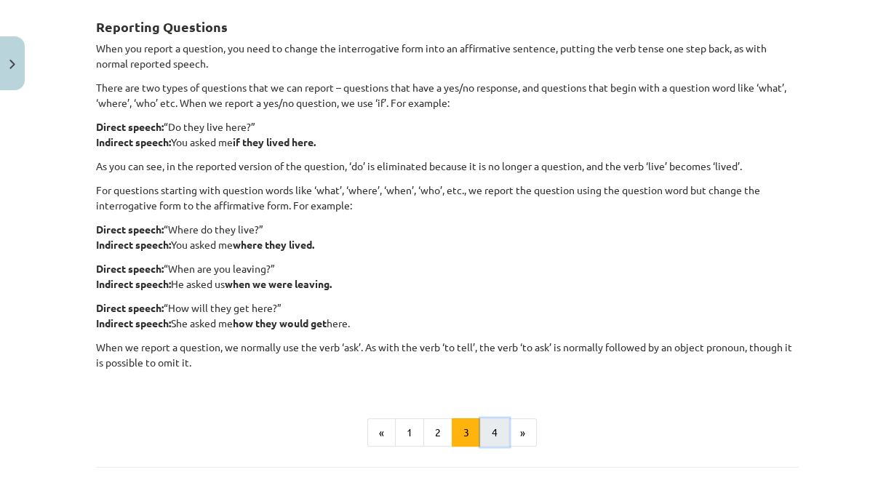
click at [490, 439] on button "4" at bounding box center [494, 432] width 29 height 29
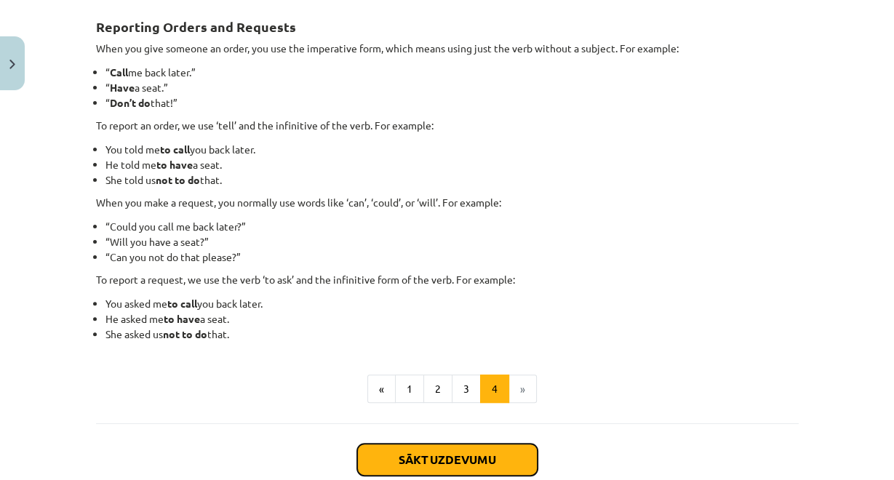
click at [442, 444] on button "Sākt uzdevumu" at bounding box center [447, 460] width 180 height 32
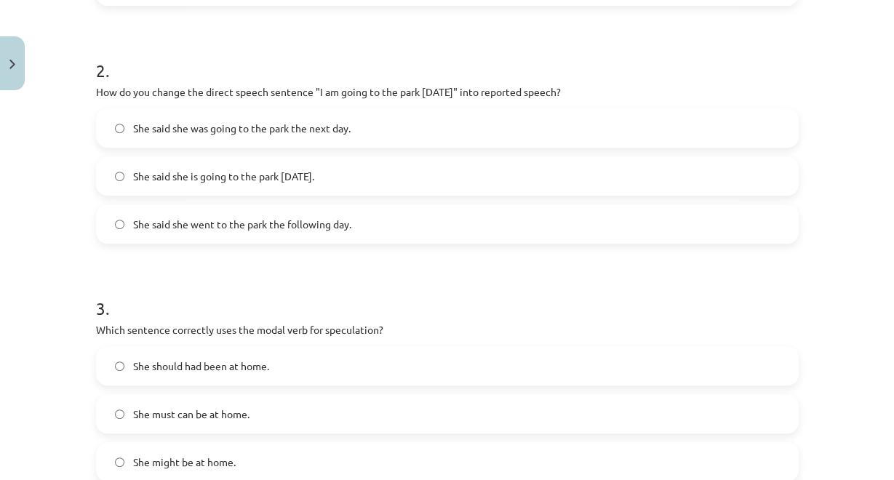
scroll to position [559, 0]
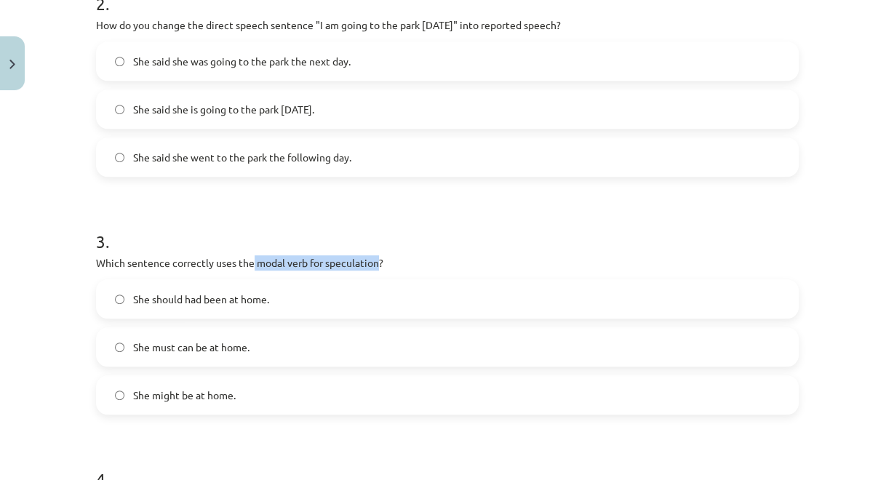
drag, startPoint x: 248, startPoint y: 260, endPoint x: 372, endPoint y: 266, distance: 124.5
click at [372, 266] on p "Which sentence correctly uses the modal verb for speculation?" at bounding box center [447, 262] width 703 height 15
copy p "modal verb for speculation"
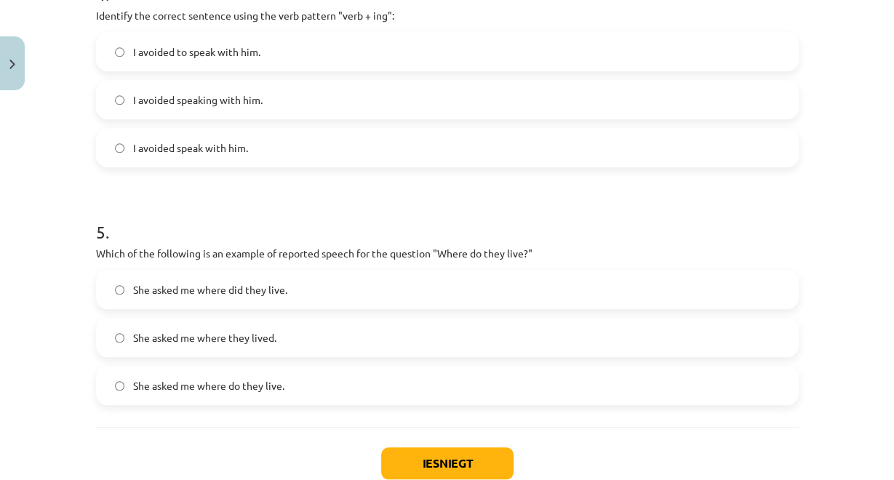
scroll to position [1083, 0]
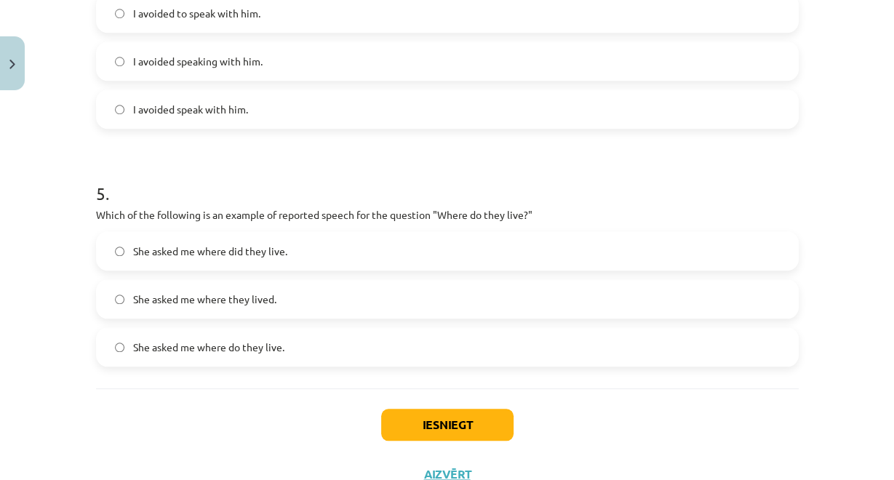
click at [248, 298] on span "She asked me where they lived." at bounding box center [204, 299] width 143 height 15
click at [411, 409] on button "Iesniegt" at bounding box center [447, 425] width 132 height 32
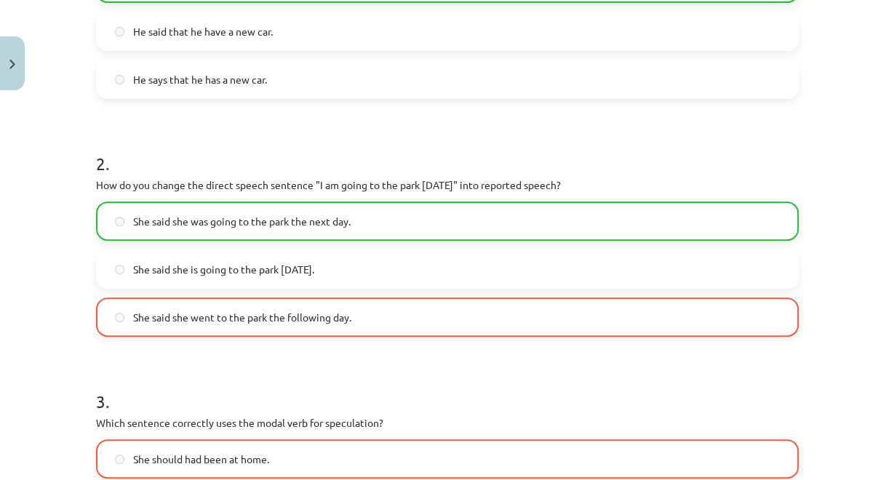
scroll to position [385, 0]
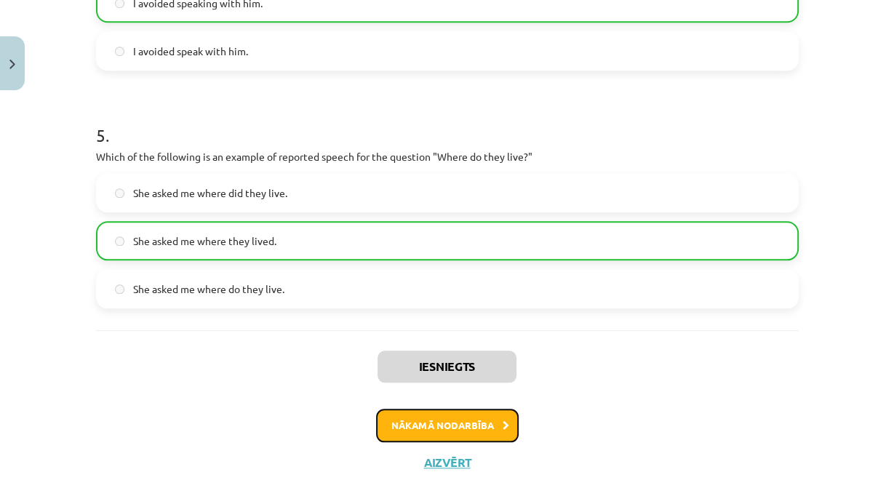
click at [448, 423] on button "Nākamā nodarbība" at bounding box center [447, 425] width 143 height 33
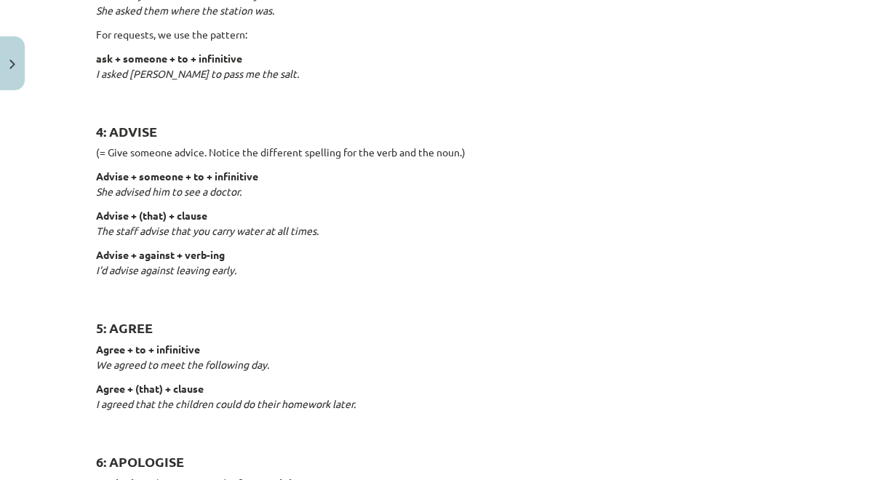
scroll to position [0, 0]
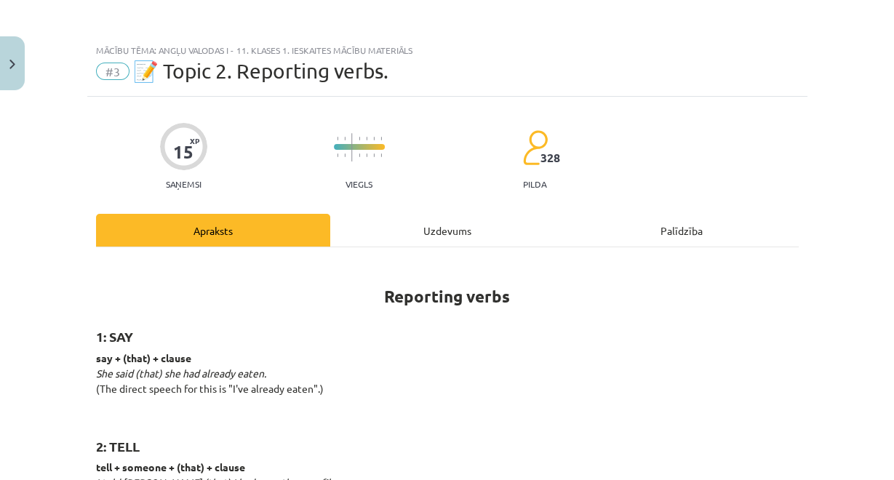
click at [383, 225] on div "Uzdevums" at bounding box center [447, 230] width 234 height 33
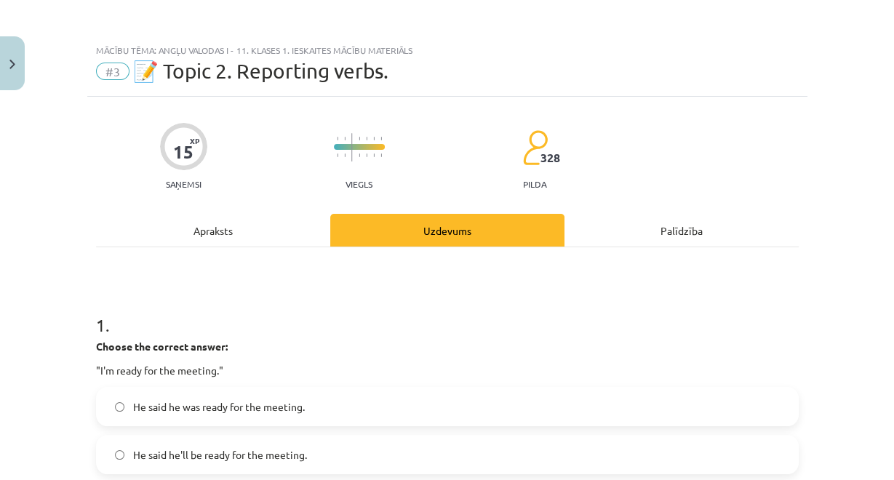
click at [230, 233] on div "Apraksts" at bounding box center [213, 230] width 234 height 33
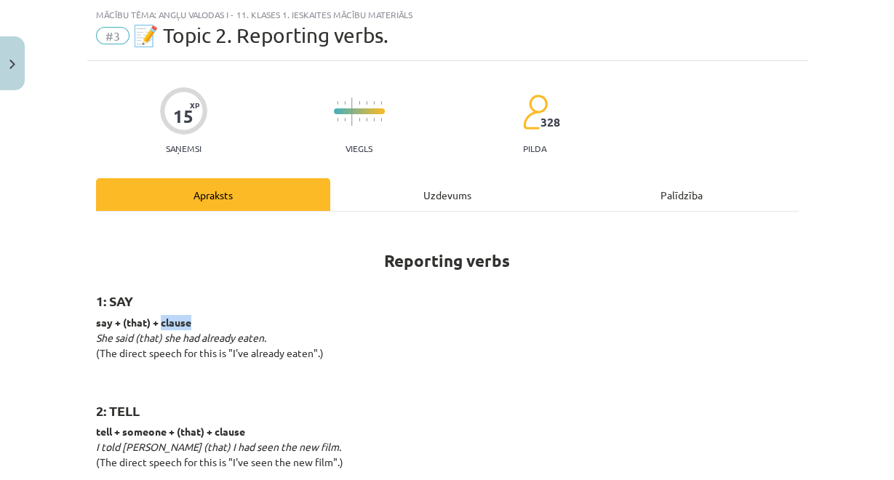
drag, startPoint x: 157, startPoint y: 322, endPoint x: 199, endPoint y: 319, distance: 42.3
click at [199, 319] on p "say + (that) + clause She said (that) she had already eaten. (The direct speech…" at bounding box center [447, 345] width 703 height 61
copy strong "clause"
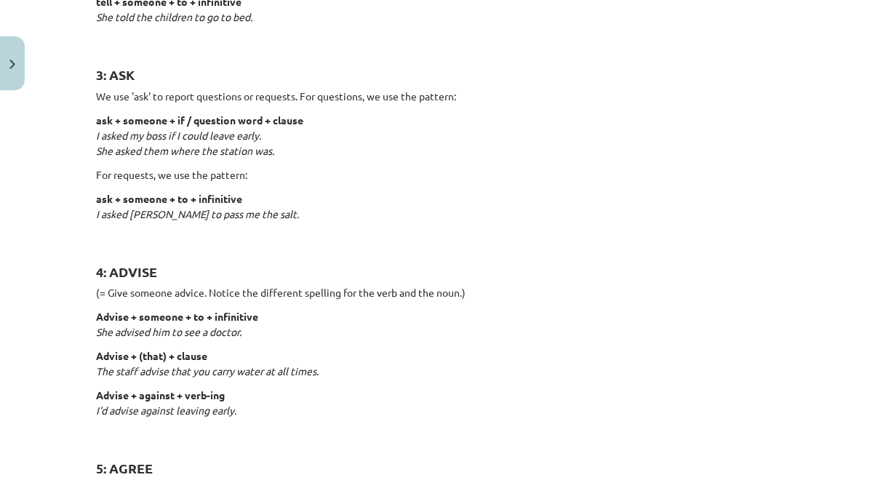
scroll to position [559, 0]
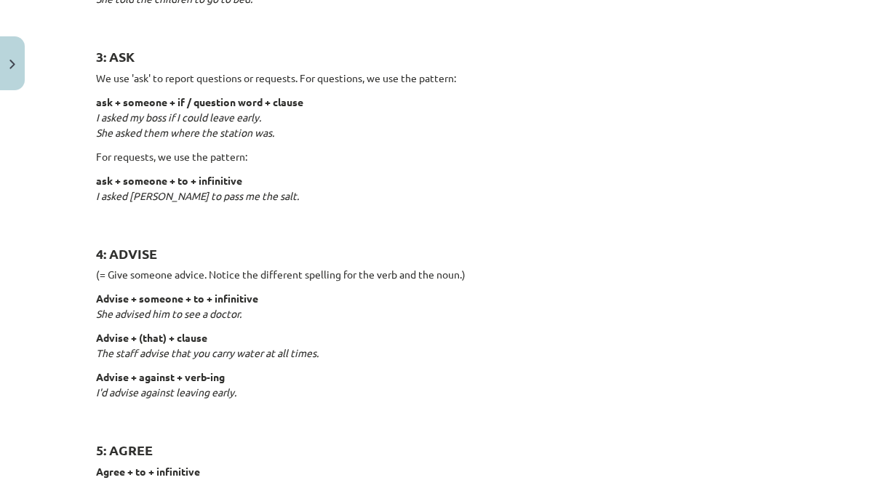
click at [274, 196] on p "ask + someone + to + infinitive I asked [PERSON_NAME] to pass me the salt." at bounding box center [447, 196] width 703 height 46
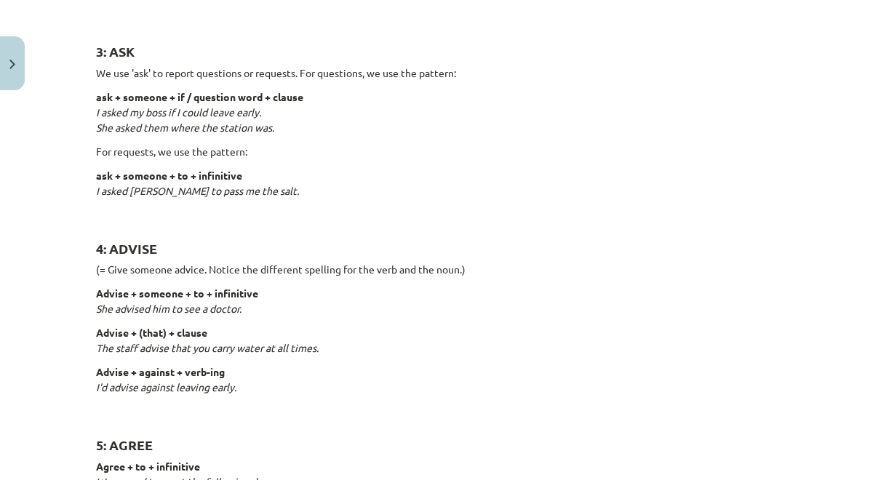
scroll to position [567, 0]
